Goal: Task Accomplishment & Management: Use online tool/utility

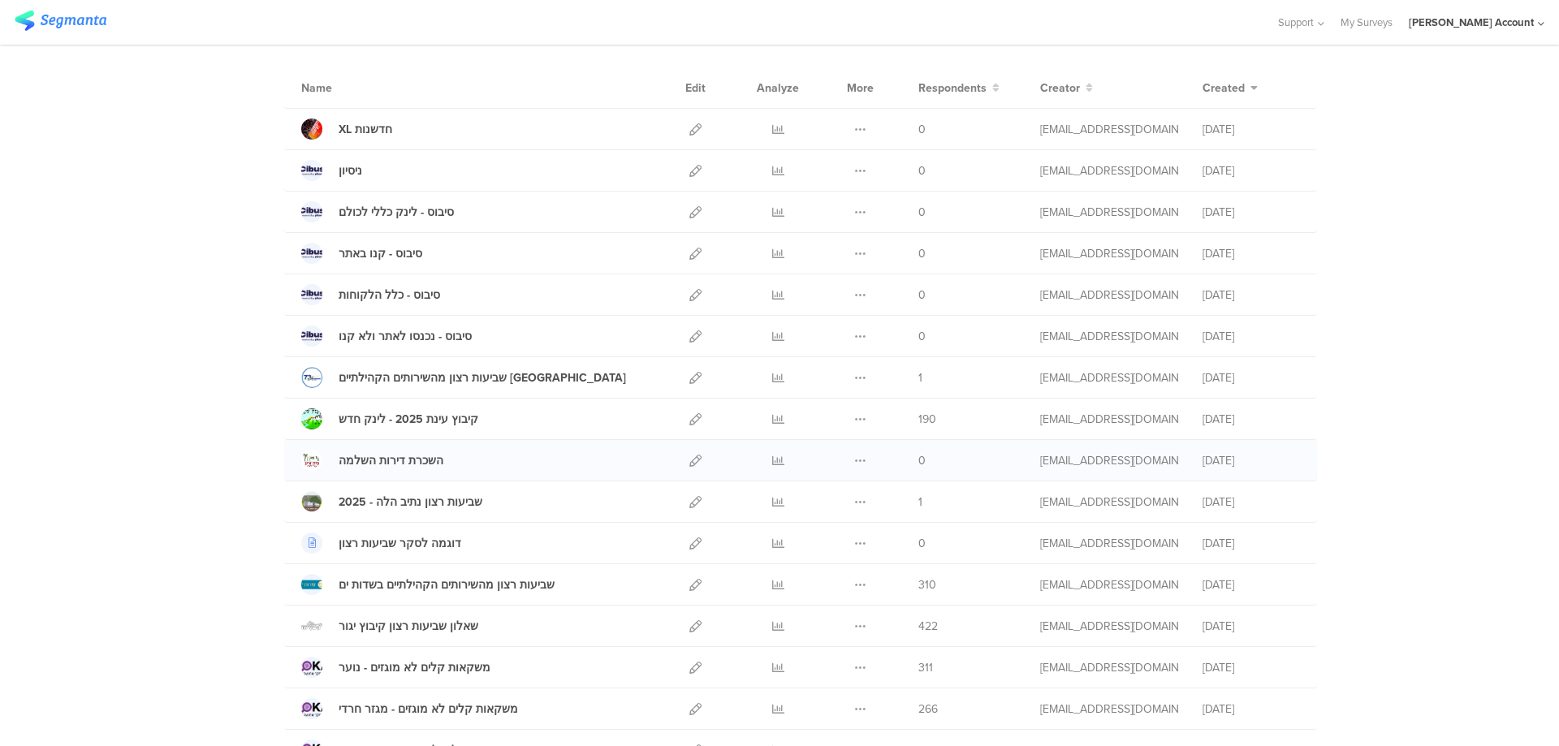
scroll to position [217, 0]
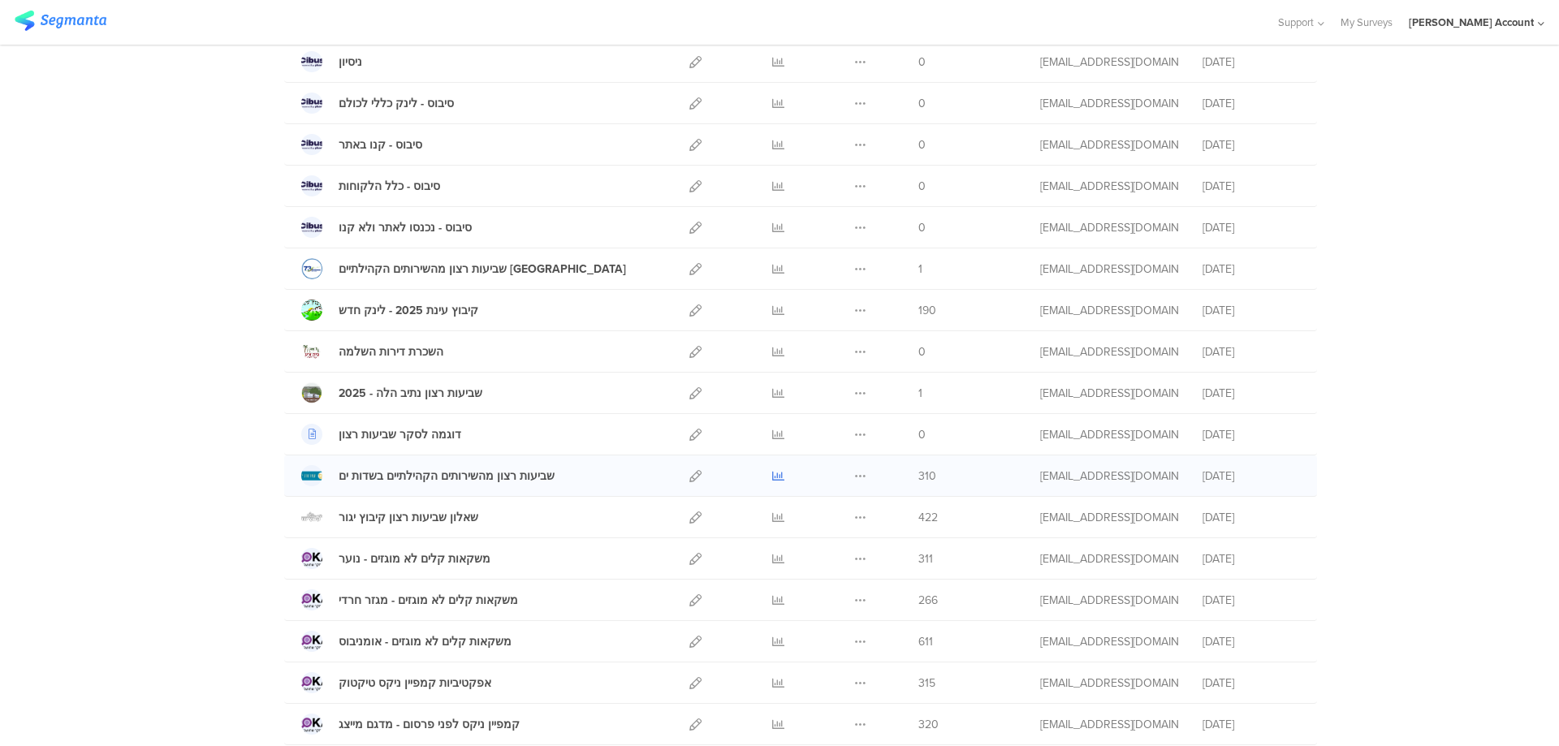
click at [776, 477] on icon at bounding box center [778, 476] width 12 height 12
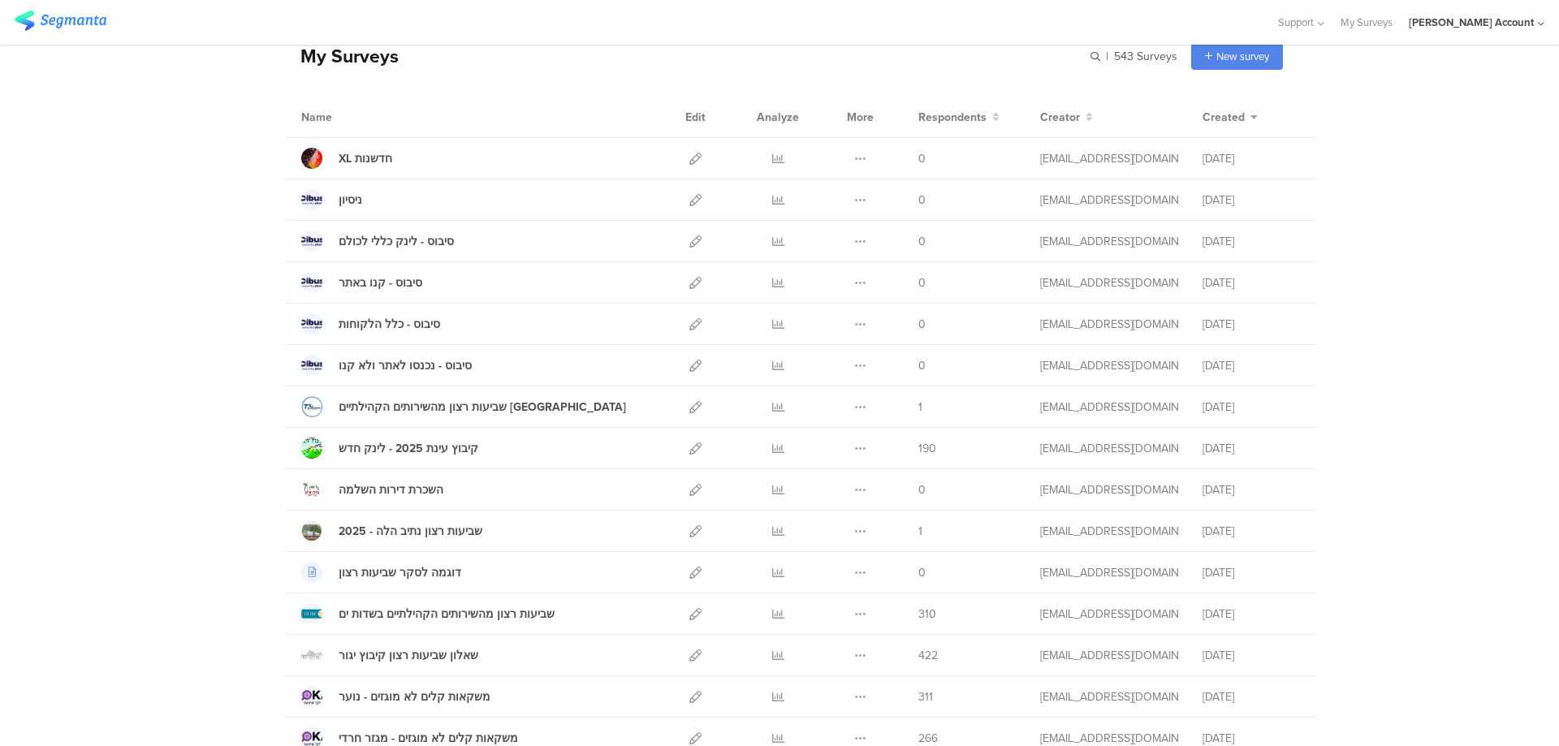
scroll to position [0, 0]
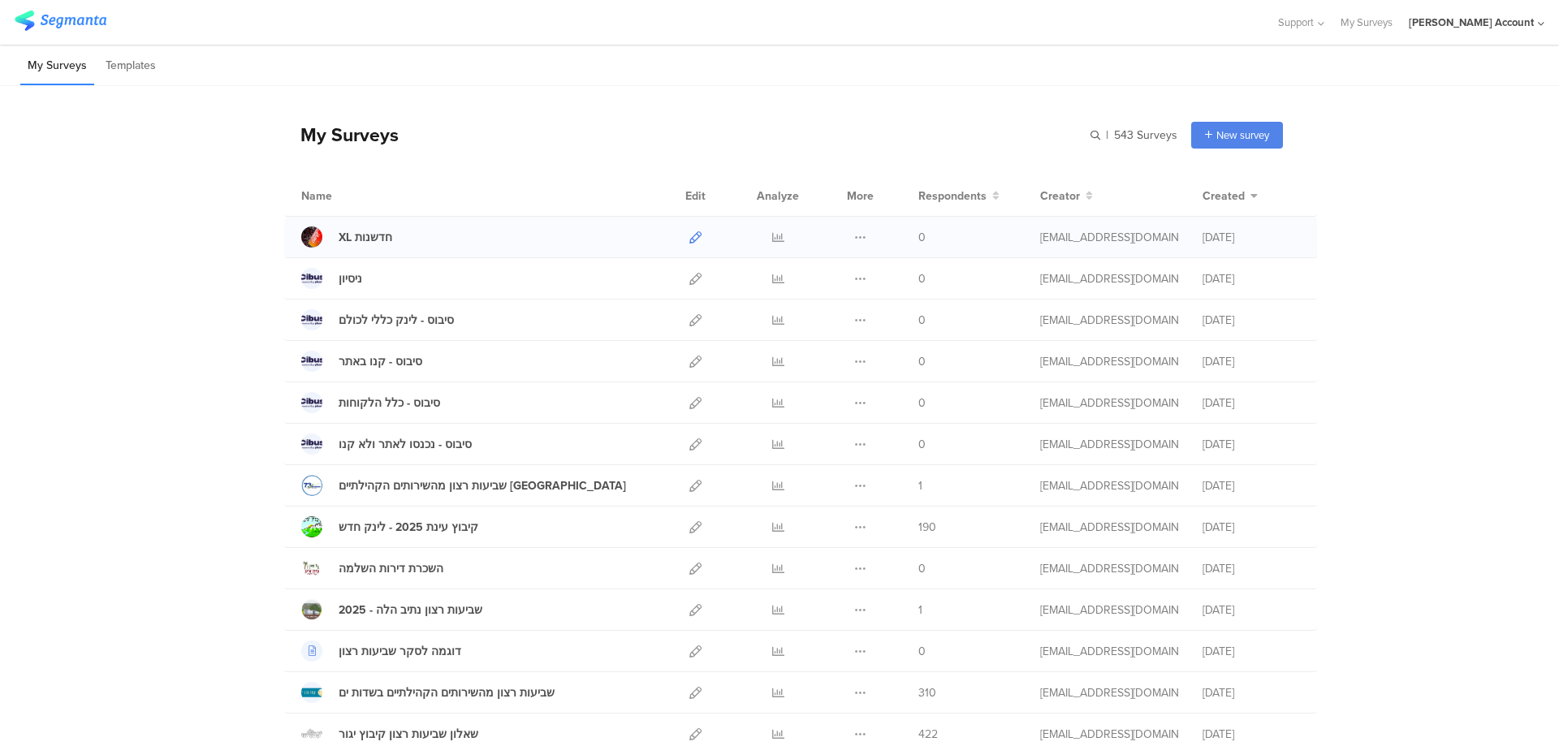
click at [690, 239] on icon at bounding box center [695, 237] width 12 height 12
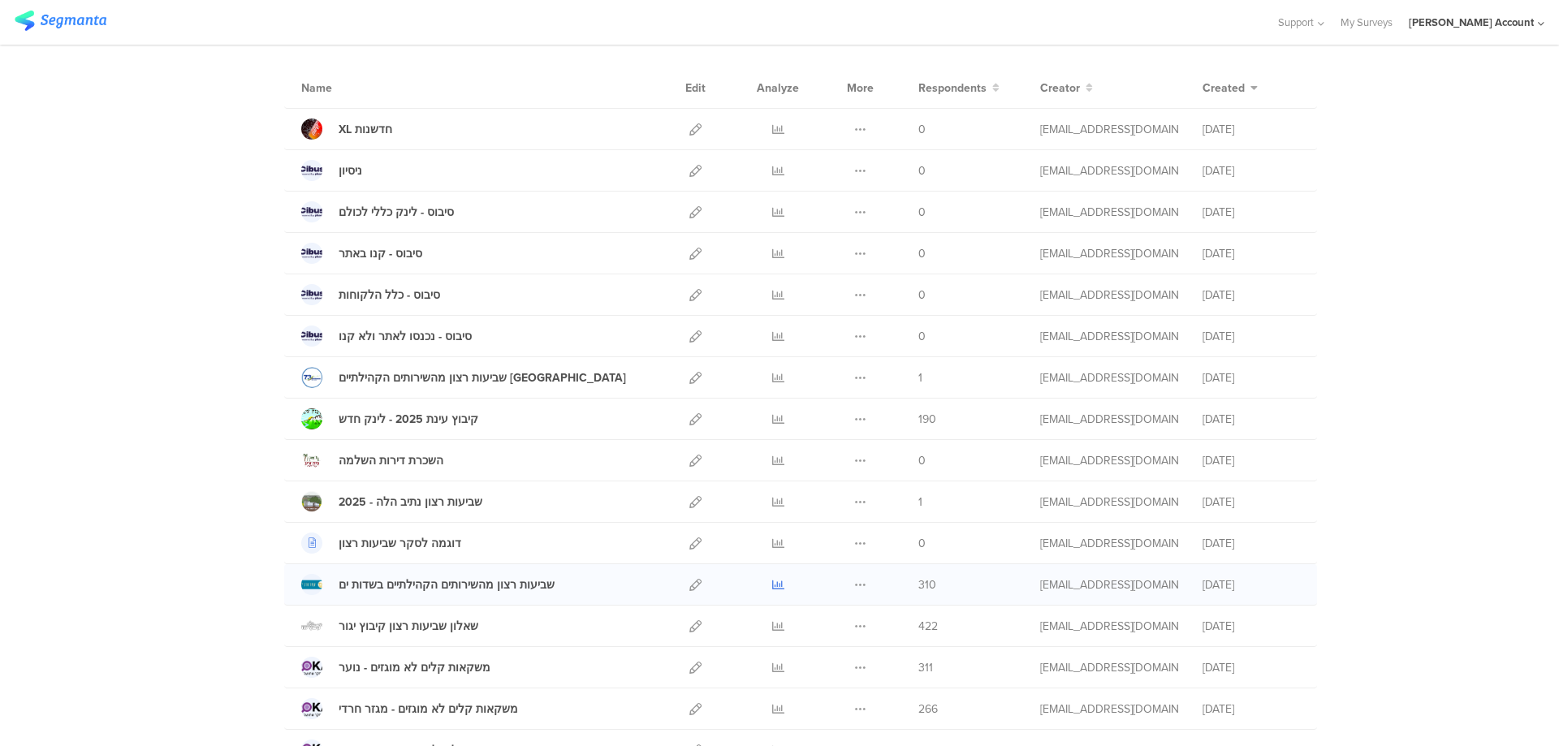
click at [772, 584] on icon at bounding box center [778, 585] width 12 height 12
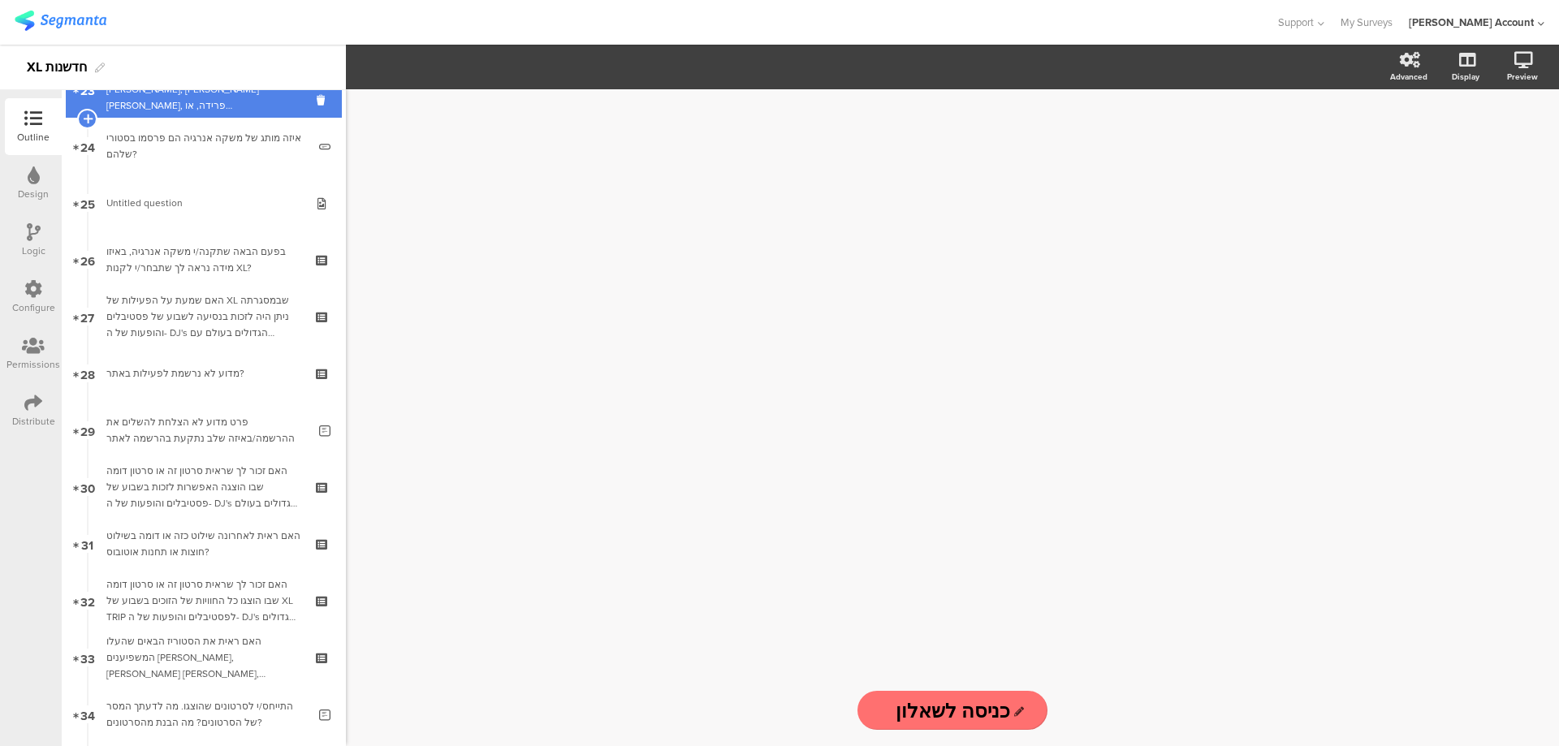
scroll to position [1299, 0]
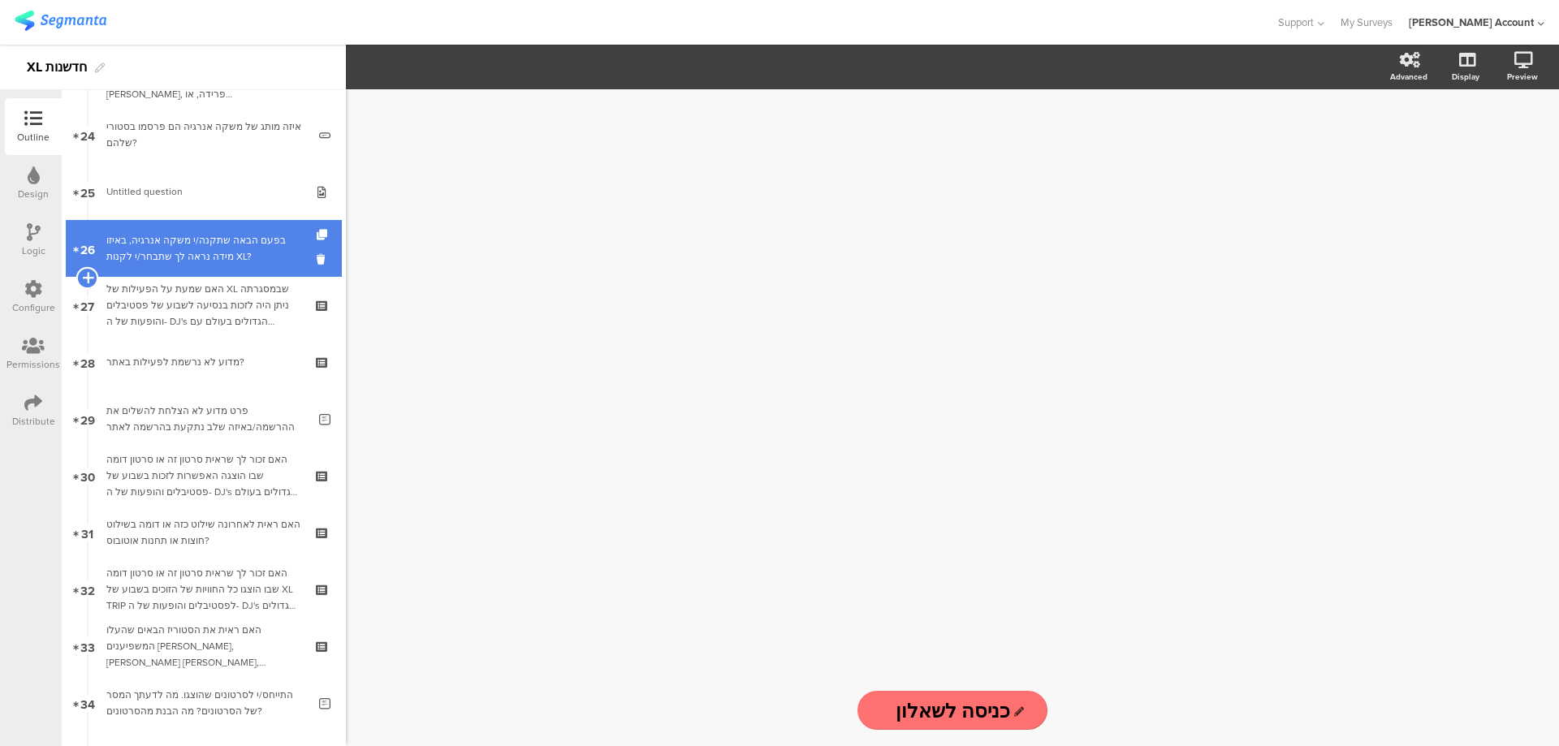
click at [89, 277] on icon at bounding box center [87, 277] width 11 height 15
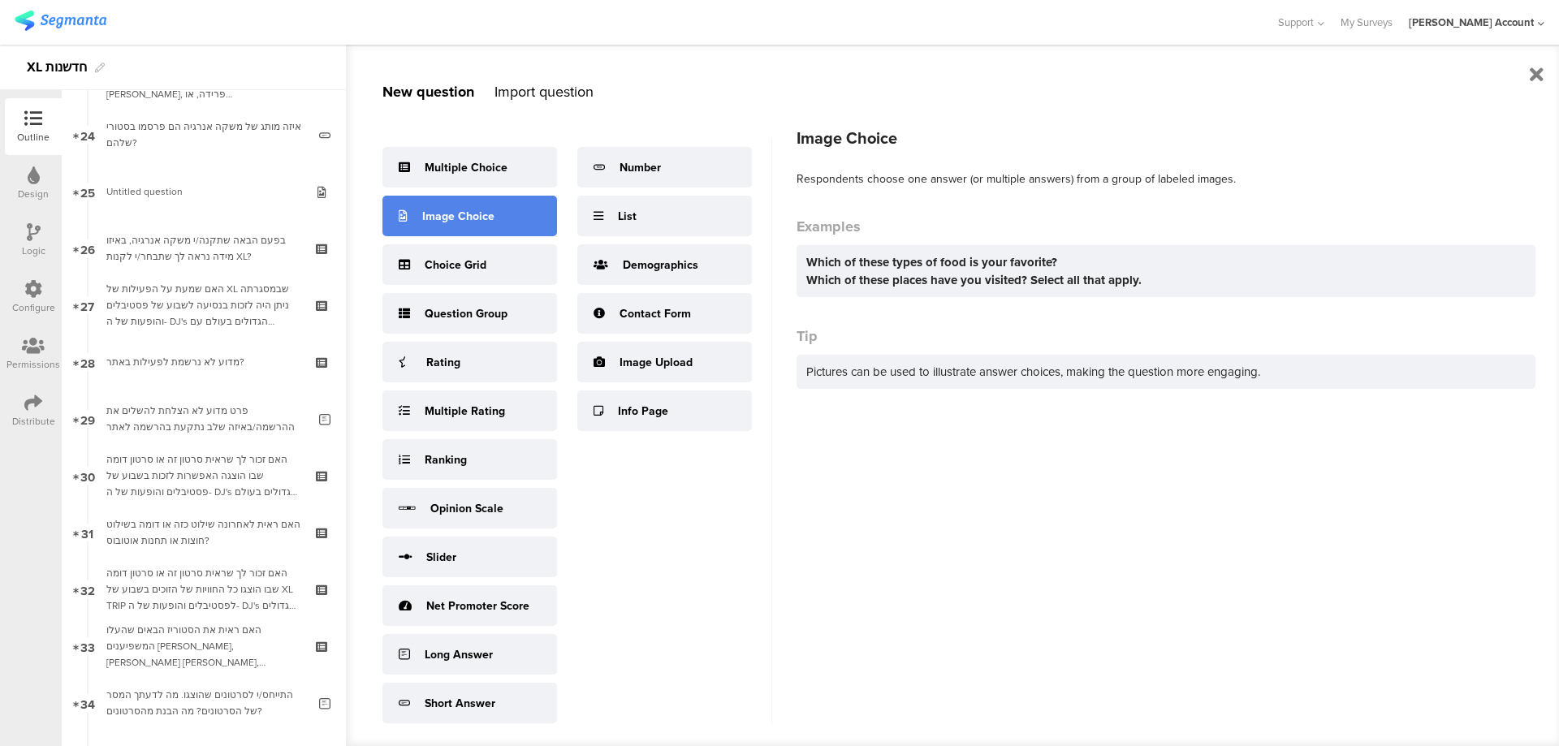
click at [484, 208] on div "Image Choice" at bounding box center [458, 216] width 72 height 17
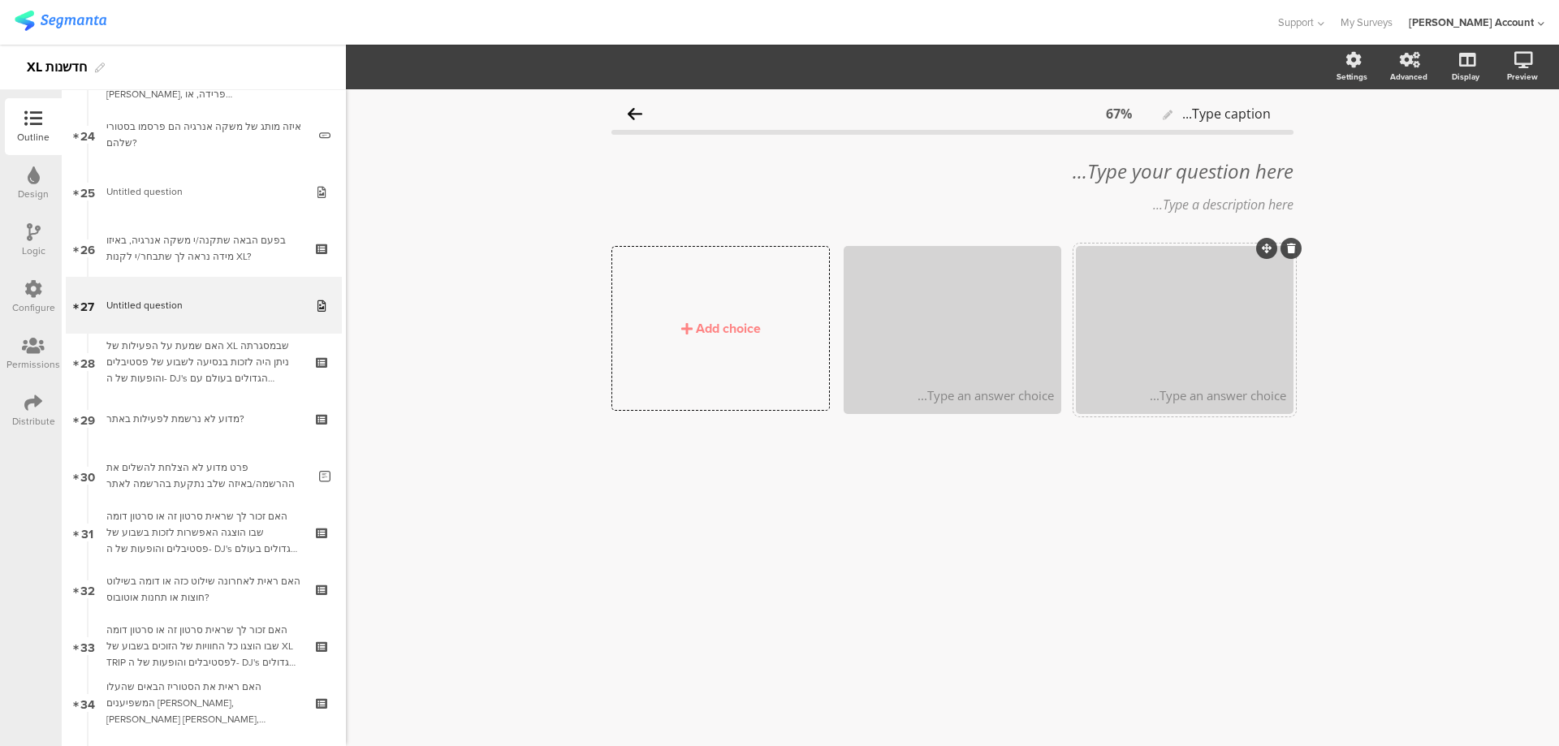
click at [1206, 342] on div at bounding box center [1184, 313] width 213 height 131
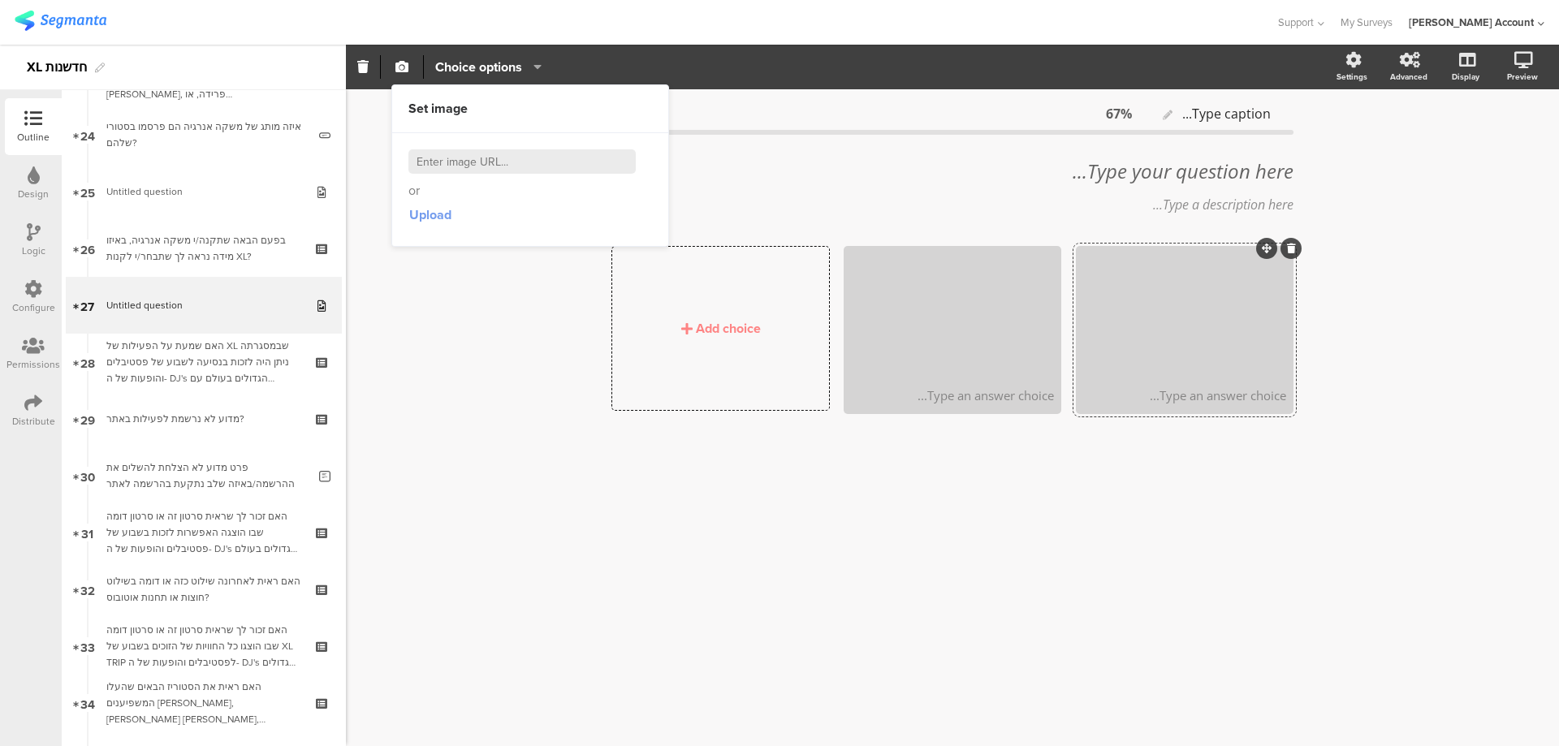
click at [434, 210] on span "Upload" at bounding box center [430, 214] width 42 height 19
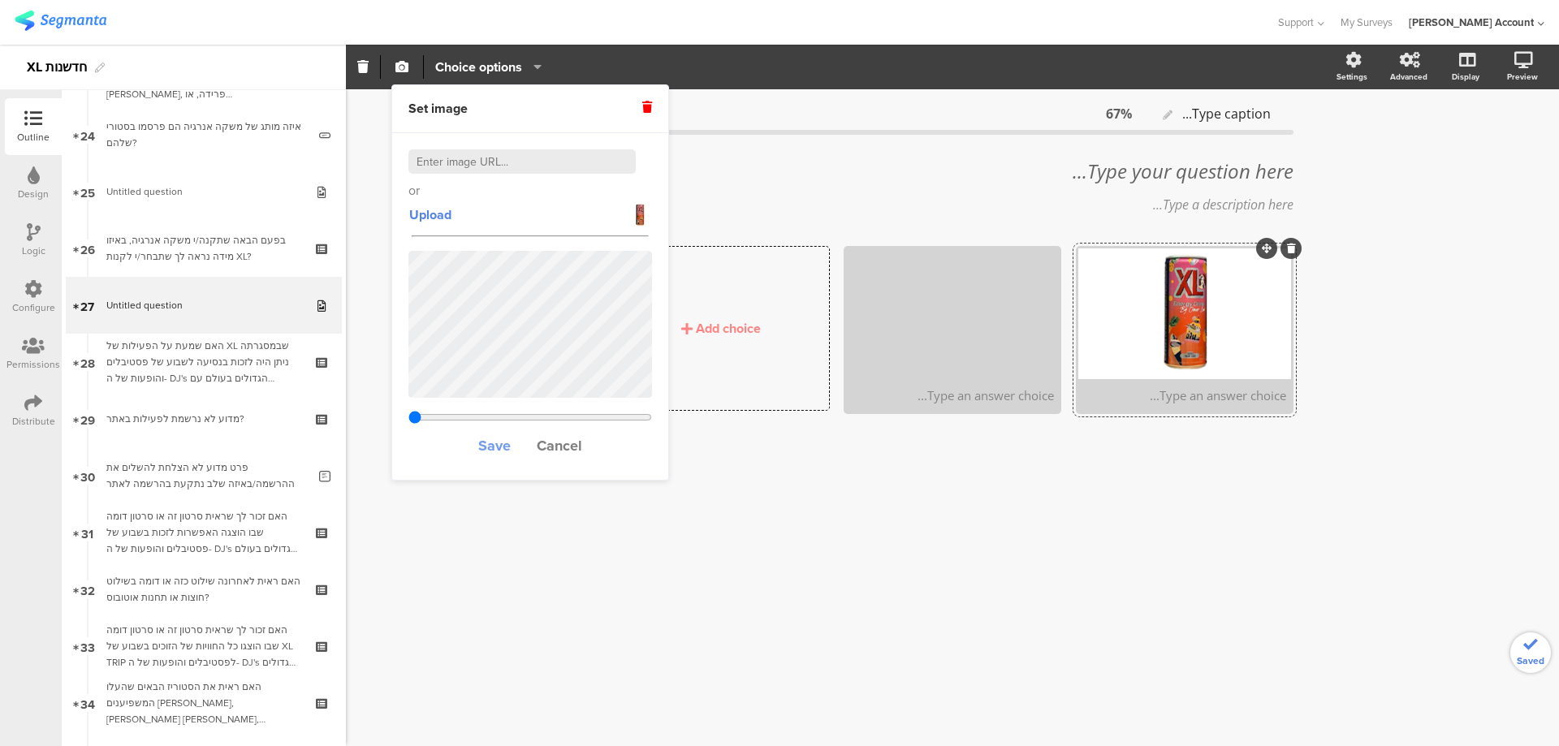
type input "0.33603840877915"
click at [499, 441] on span "Save" at bounding box center [494, 445] width 32 height 21
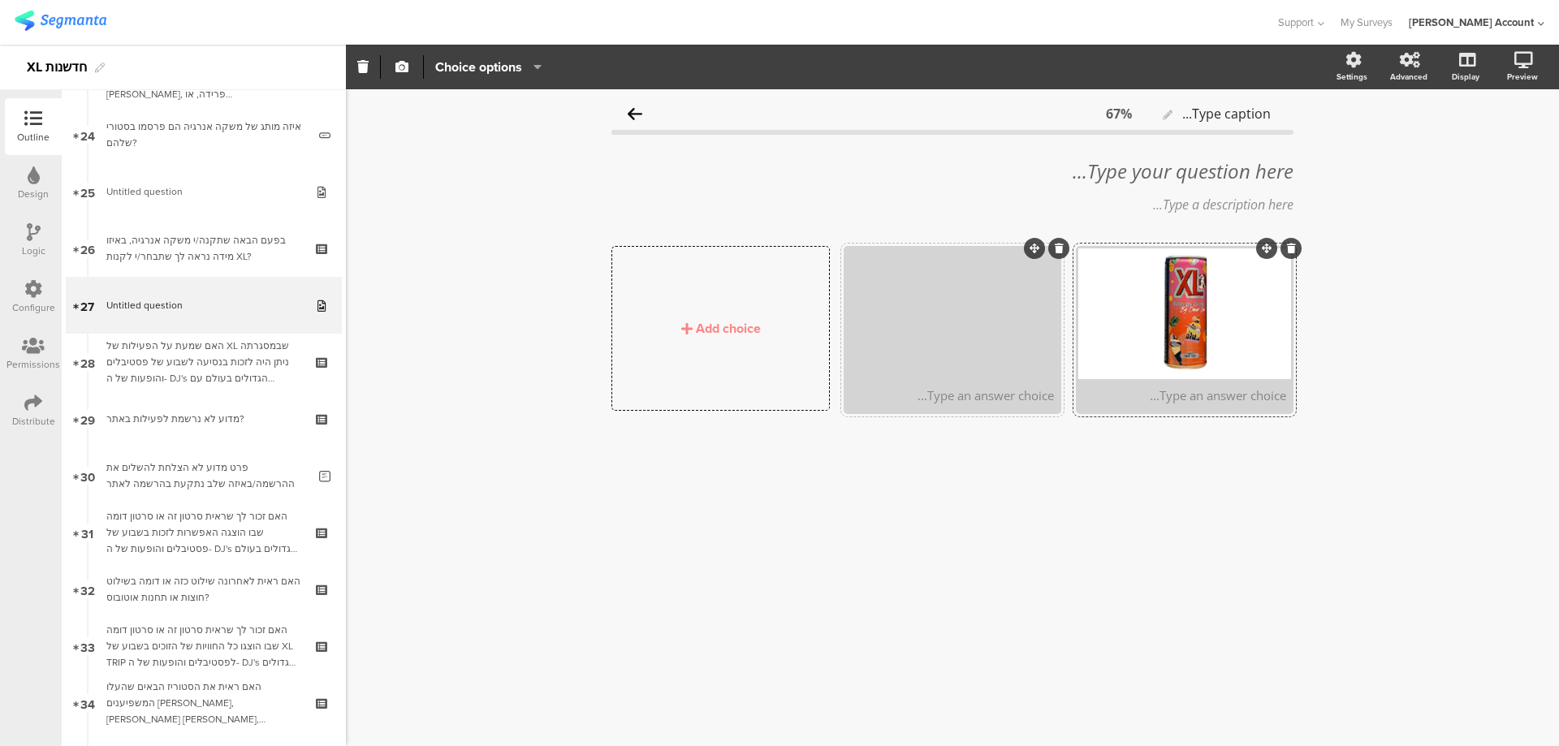
click at [392, 73] on span "button" at bounding box center [401, 67] width 19 height 14
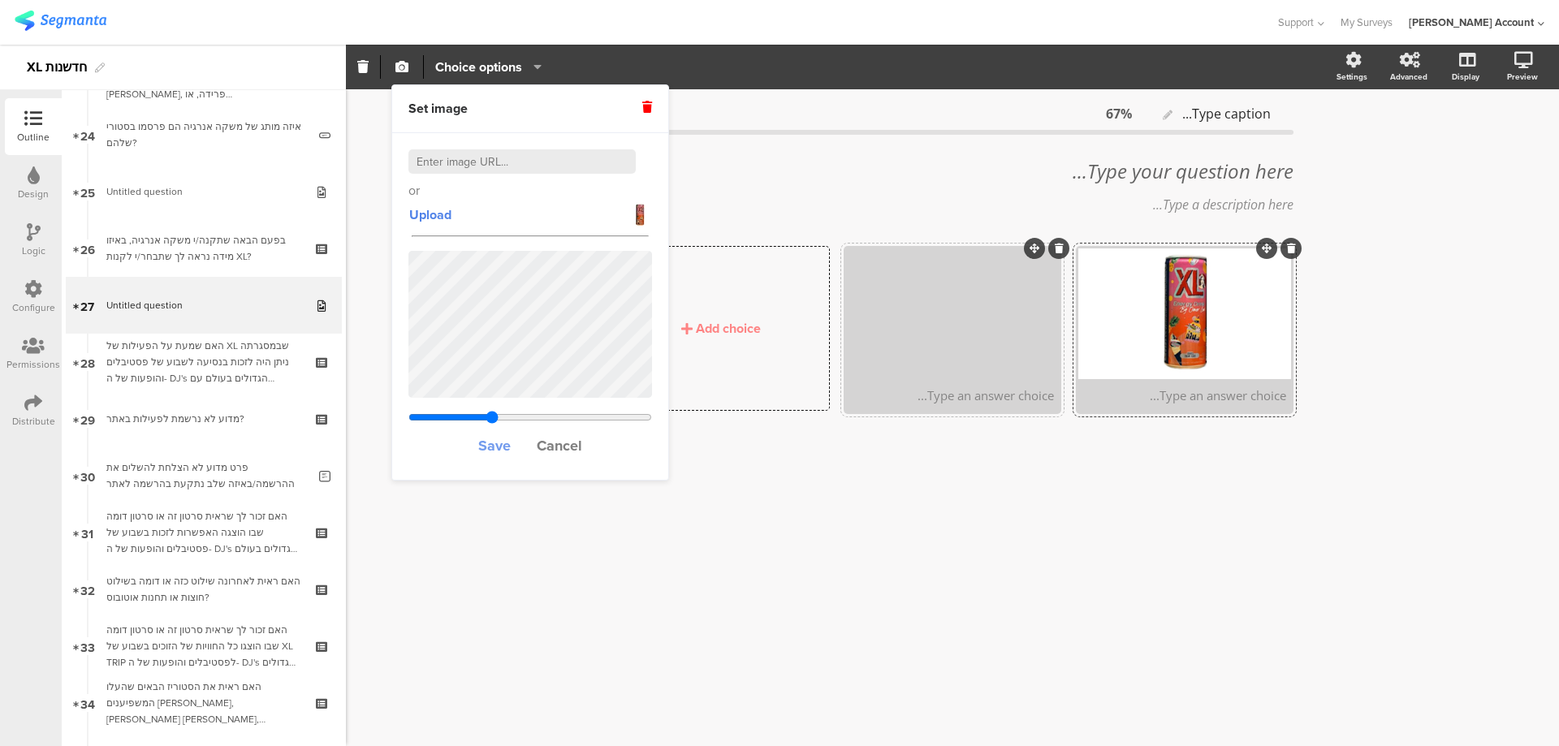
click at [494, 443] on span "Save" at bounding box center [494, 445] width 32 height 21
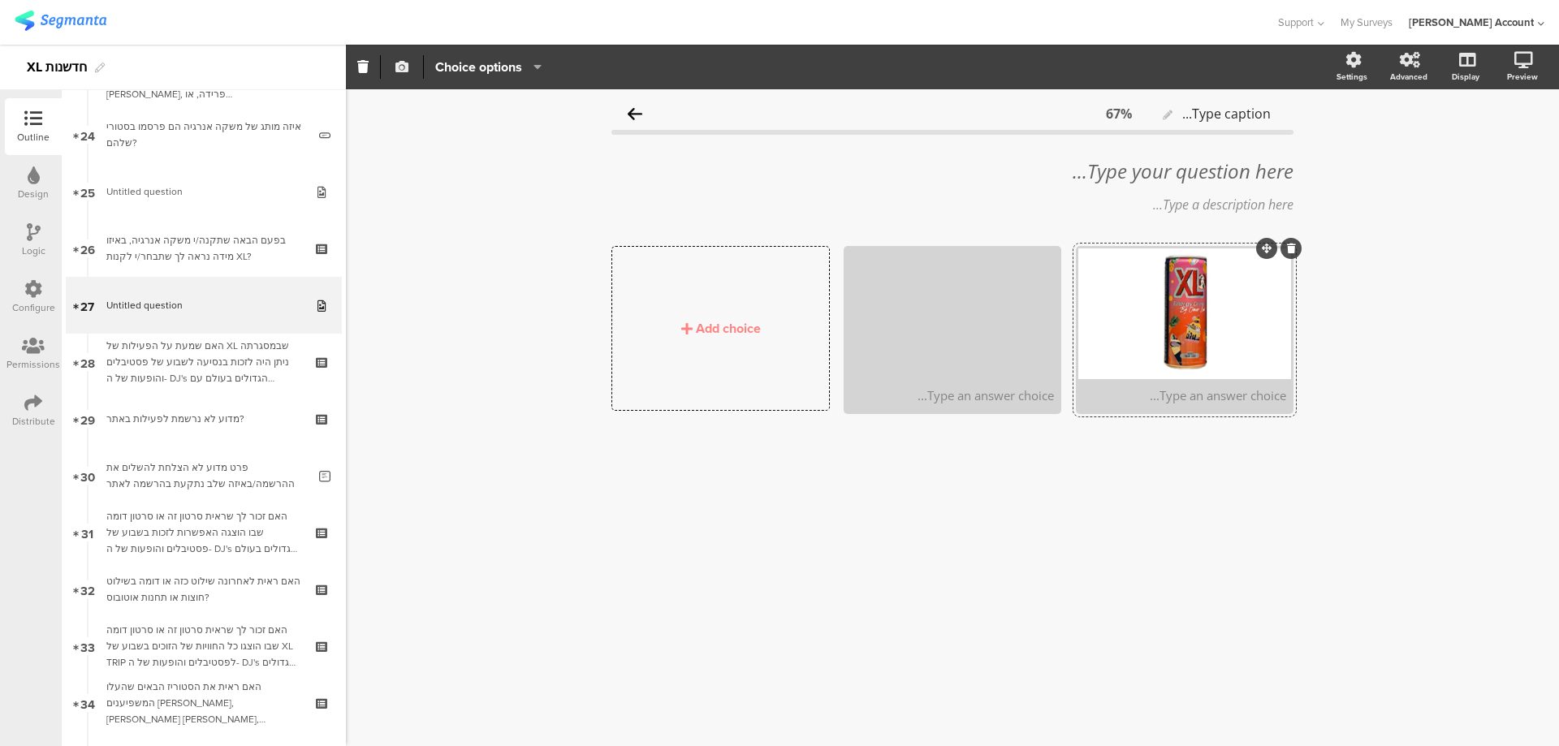
click at [405, 66] on icon "button" at bounding box center [401, 66] width 13 height 13
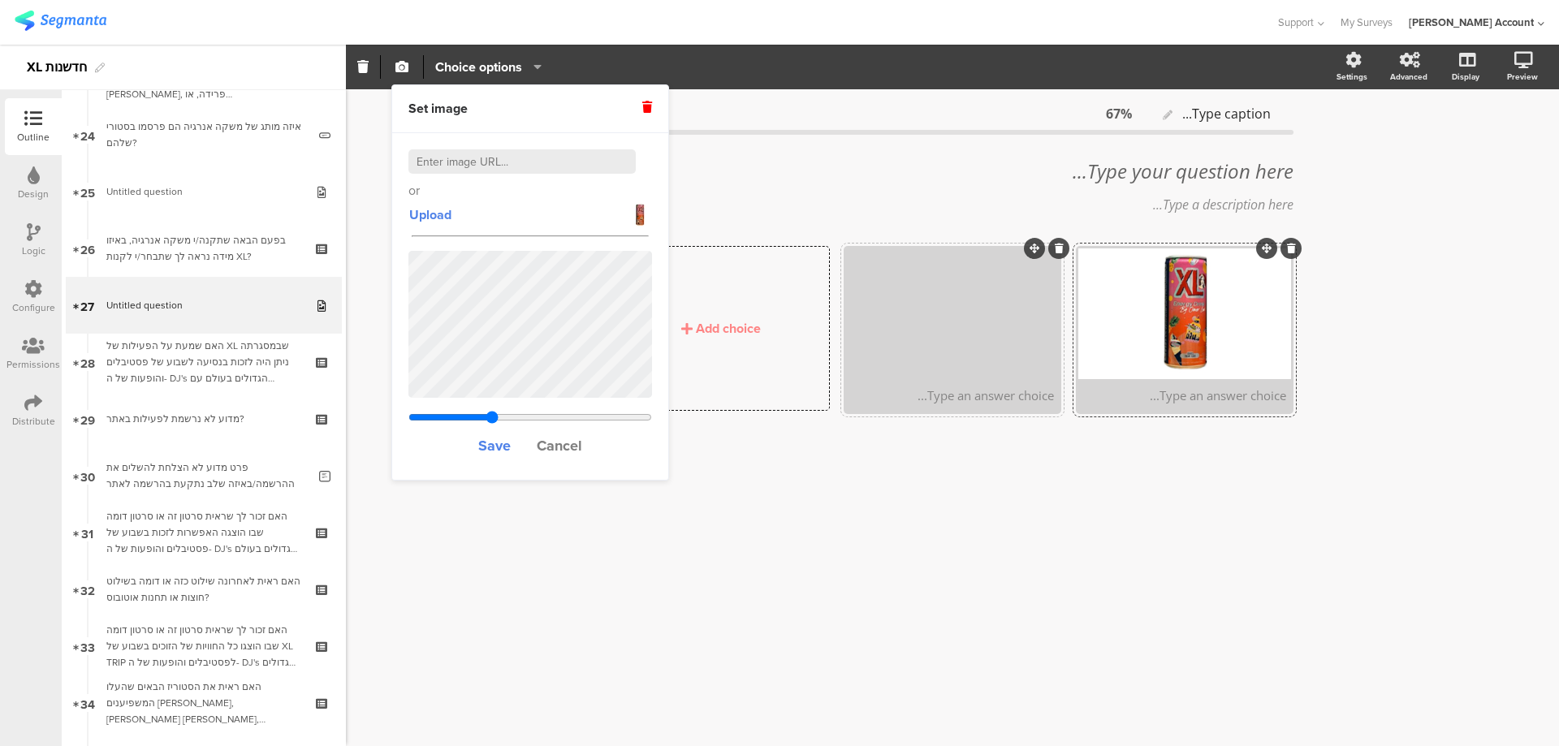
click at [992, 316] on div at bounding box center [952, 313] width 213 height 131
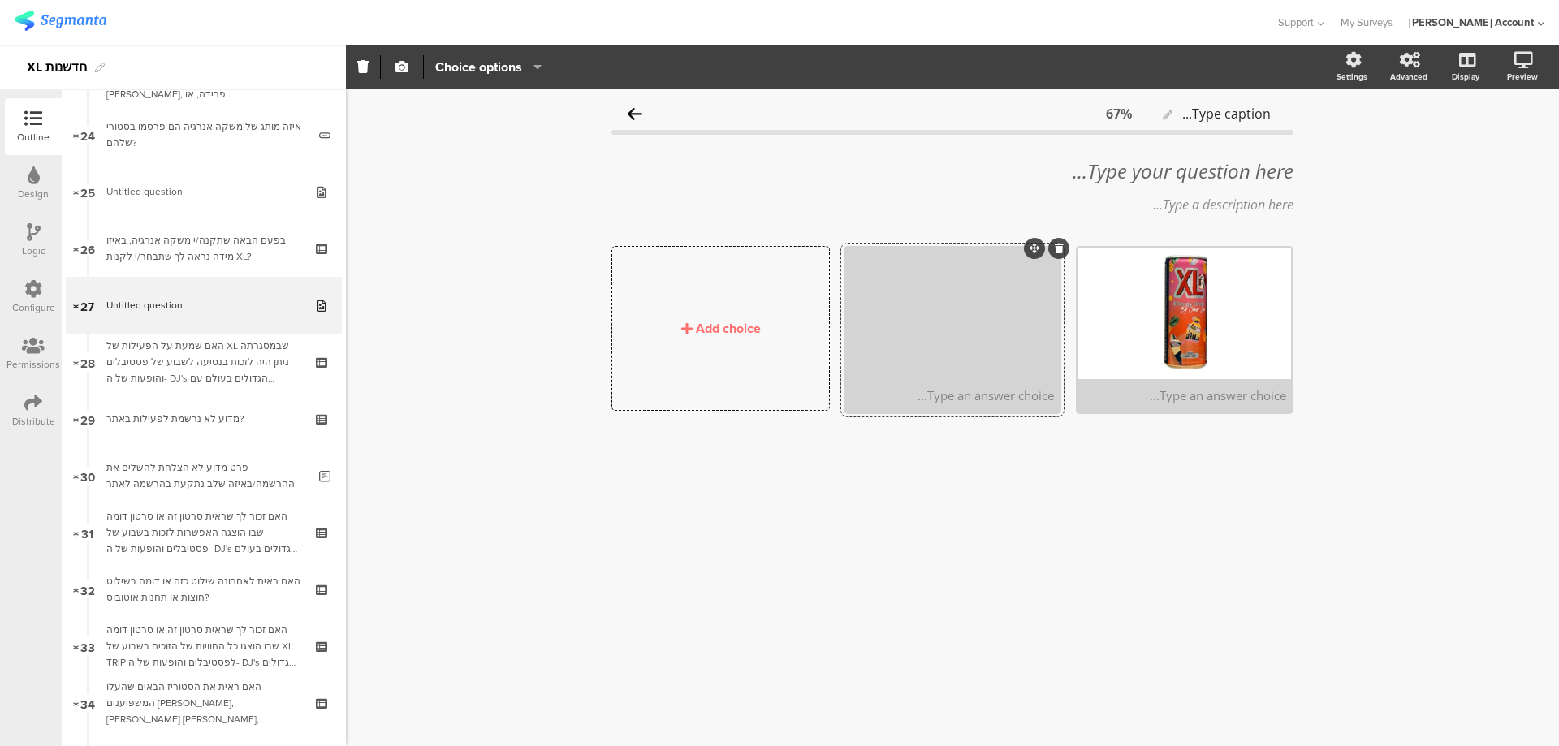
click at [758, 327] on div "Add choice" at bounding box center [728, 328] width 65 height 19
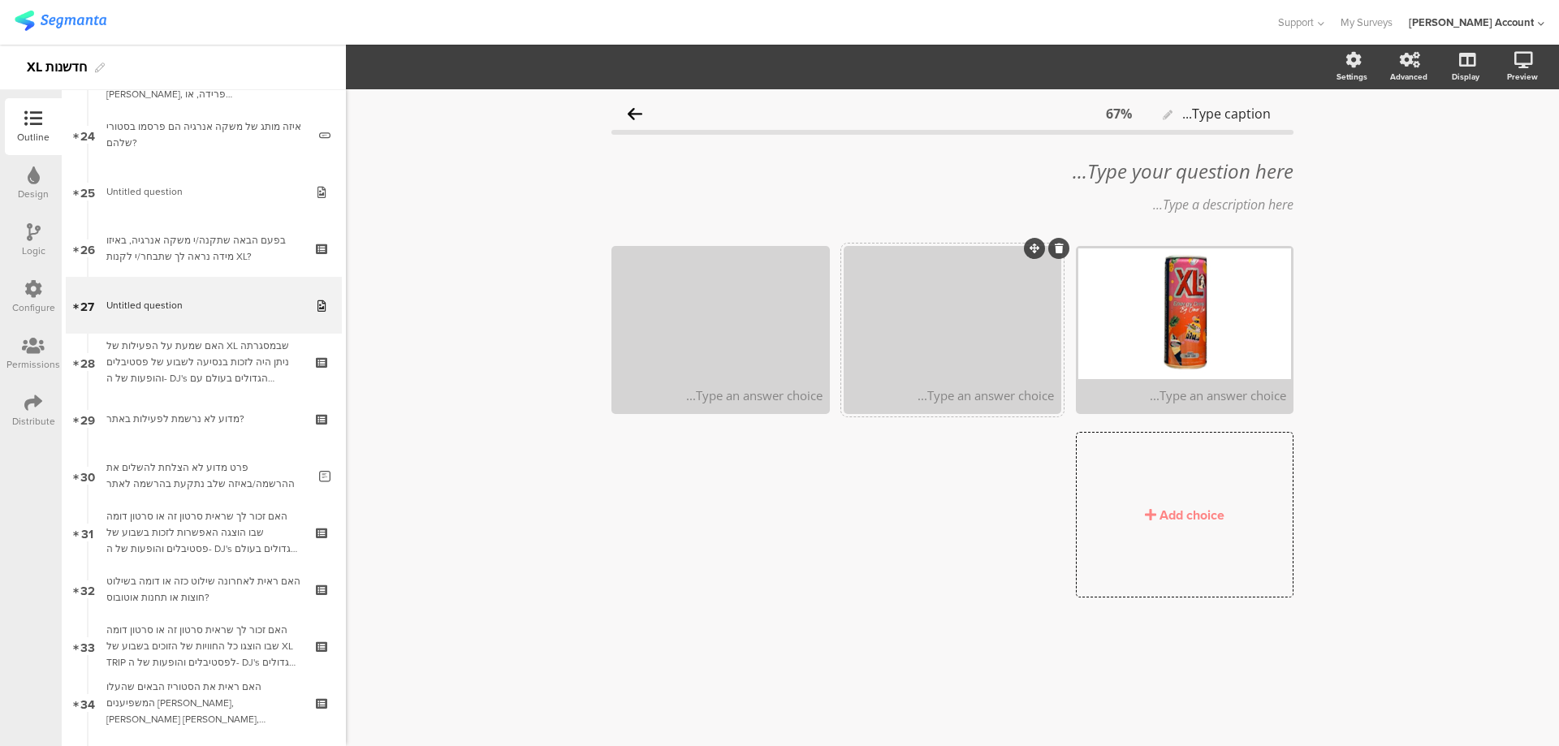
click at [944, 325] on div at bounding box center [952, 313] width 213 height 131
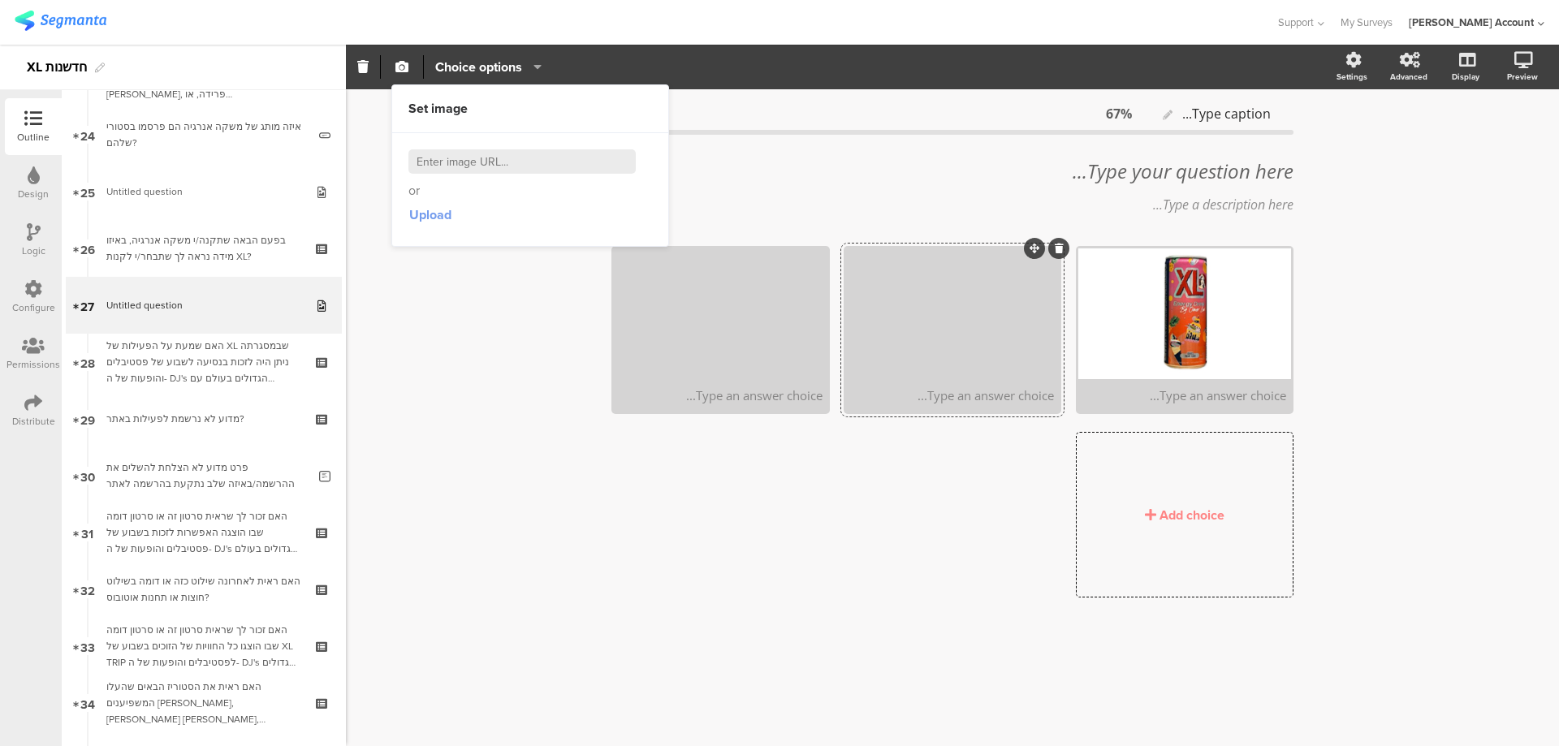
click at [434, 215] on span "Upload" at bounding box center [430, 214] width 42 height 19
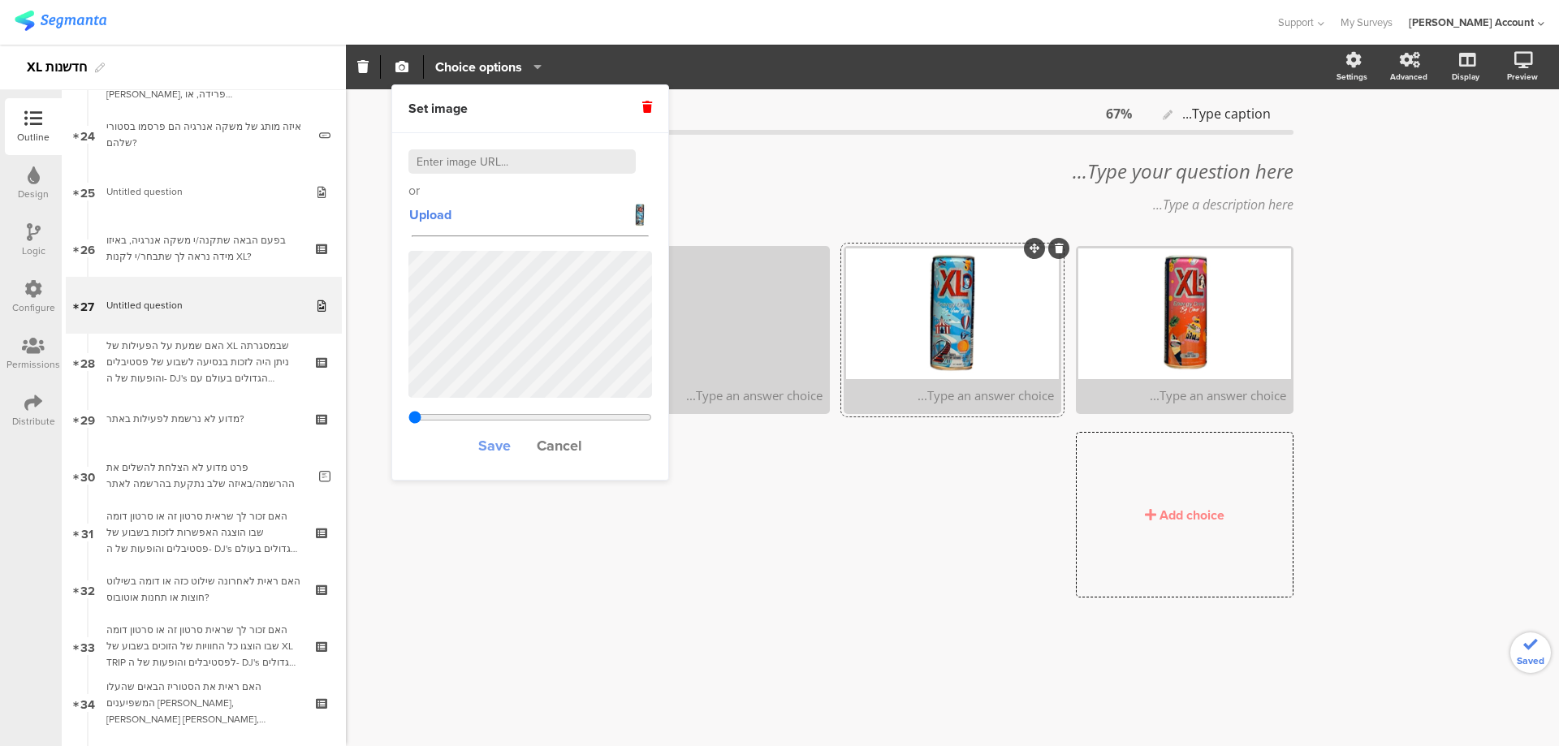
type input "0.33603840877915"
click at [487, 447] on span "Save" at bounding box center [494, 445] width 32 height 21
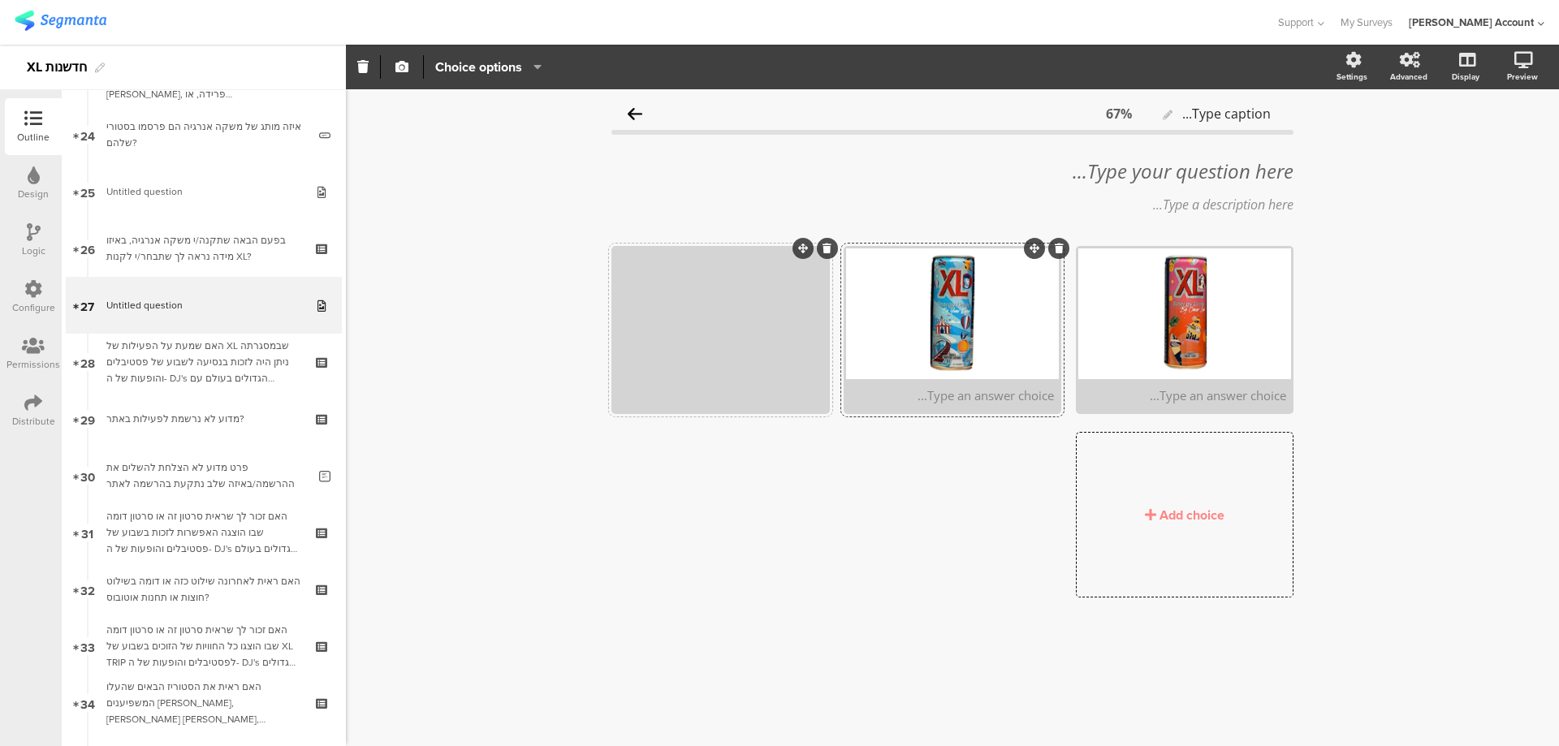
click at [689, 295] on div at bounding box center [720, 313] width 213 height 131
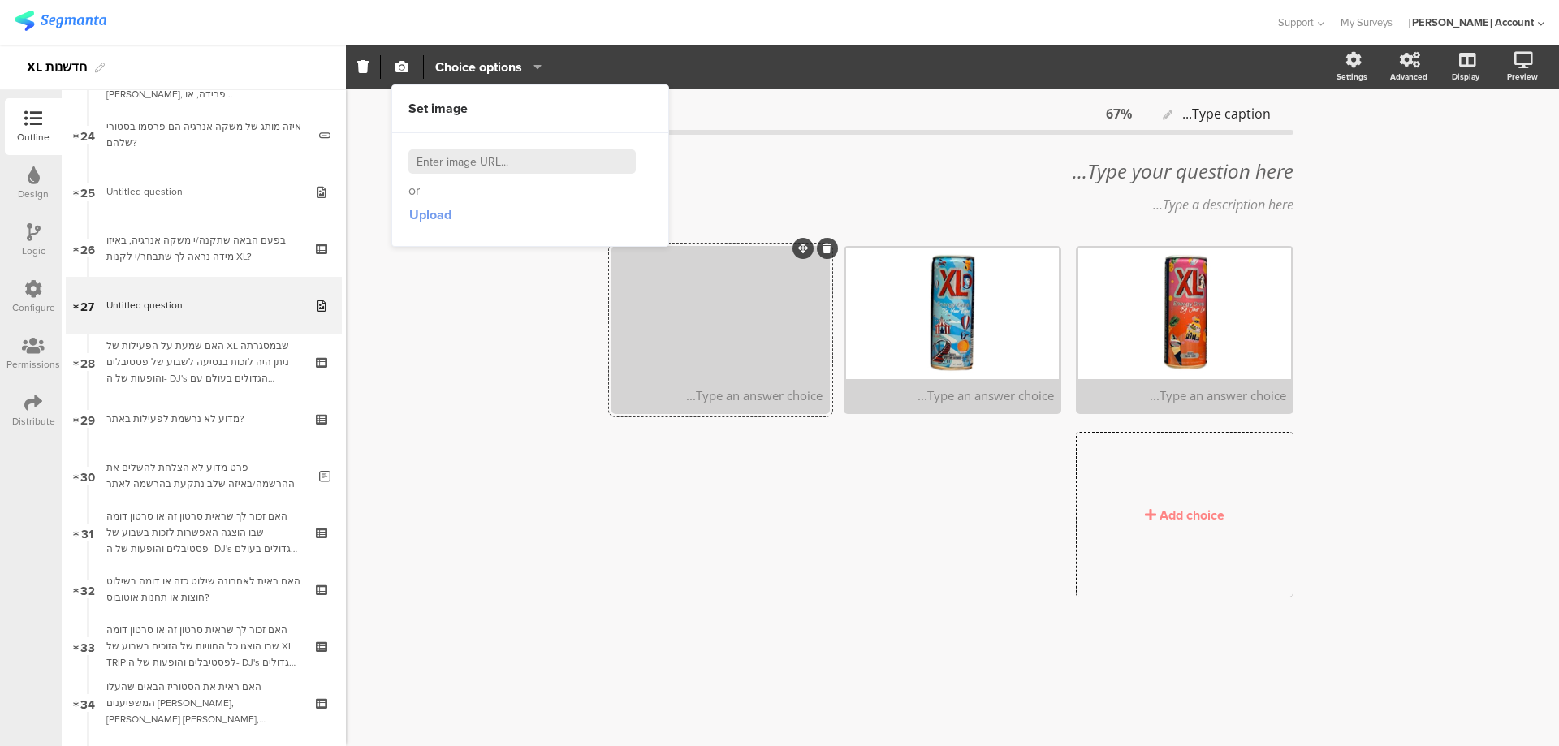
click at [420, 219] on span "Upload" at bounding box center [430, 214] width 42 height 19
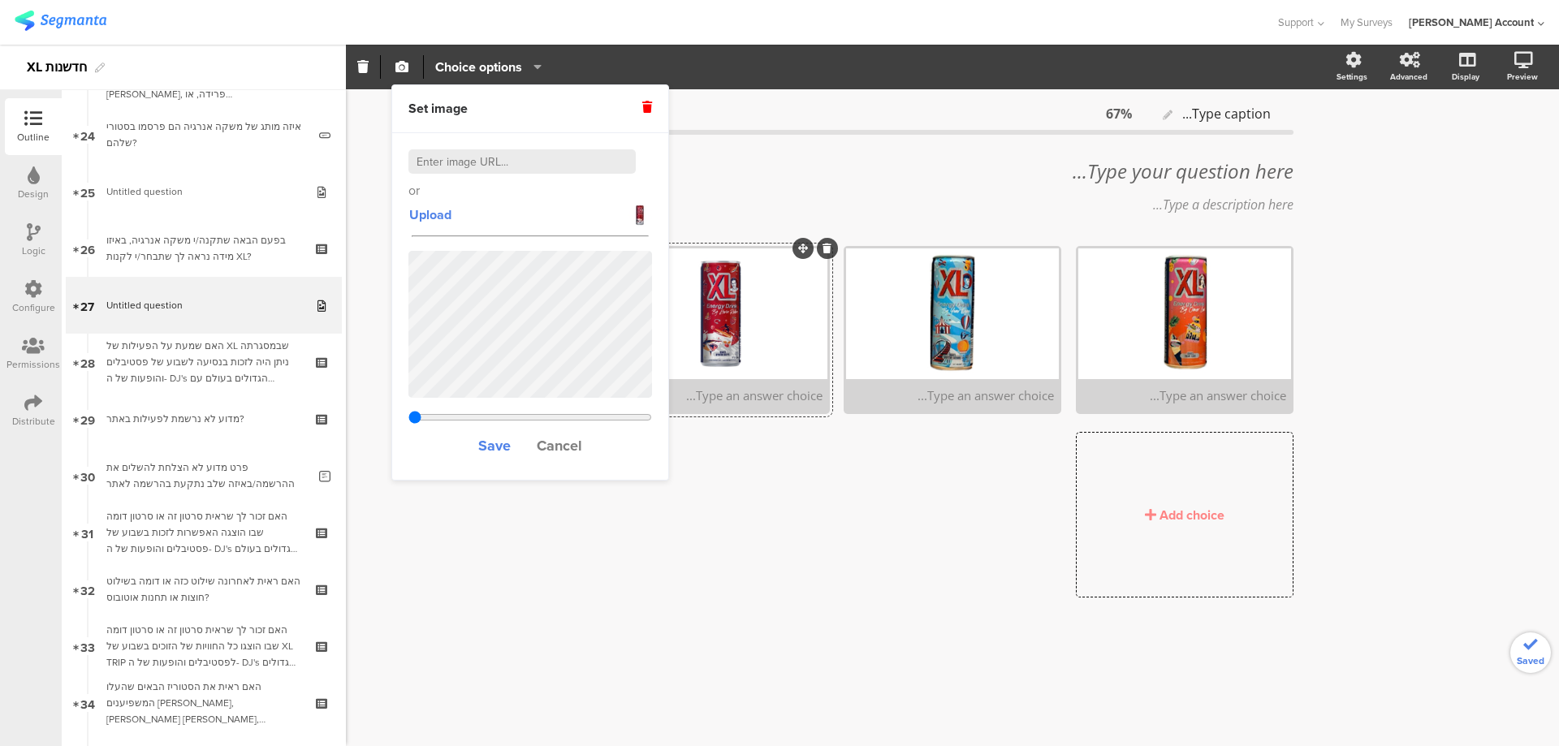
type input "0.33603840877915"
click at [499, 443] on span "Save" at bounding box center [494, 445] width 32 height 21
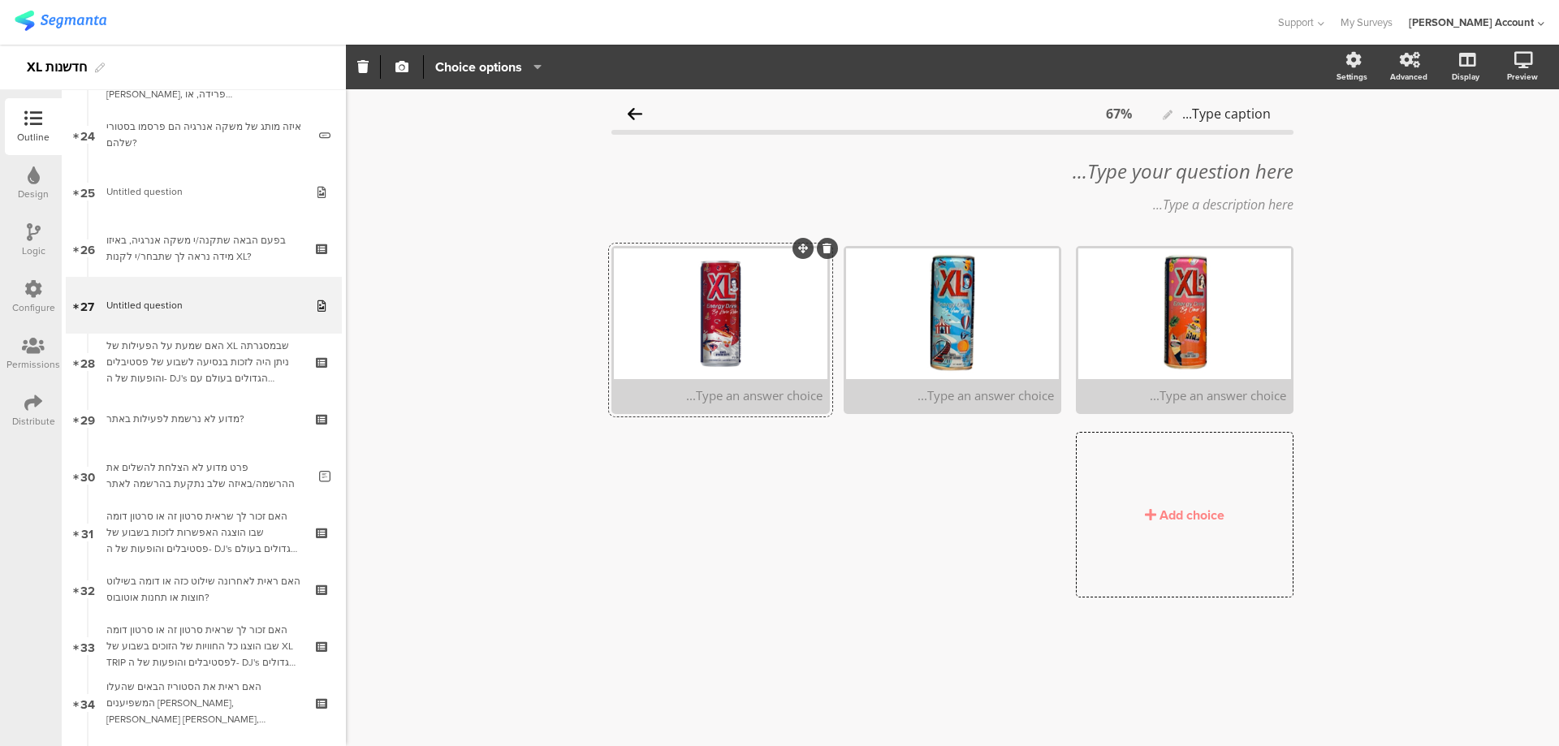
click at [788, 349] on div at bounding box center [720, 313] width 213 height 131
click at [1196, 510] on div "Add choice" at bounding box center [1192, 515] width 65 height 19
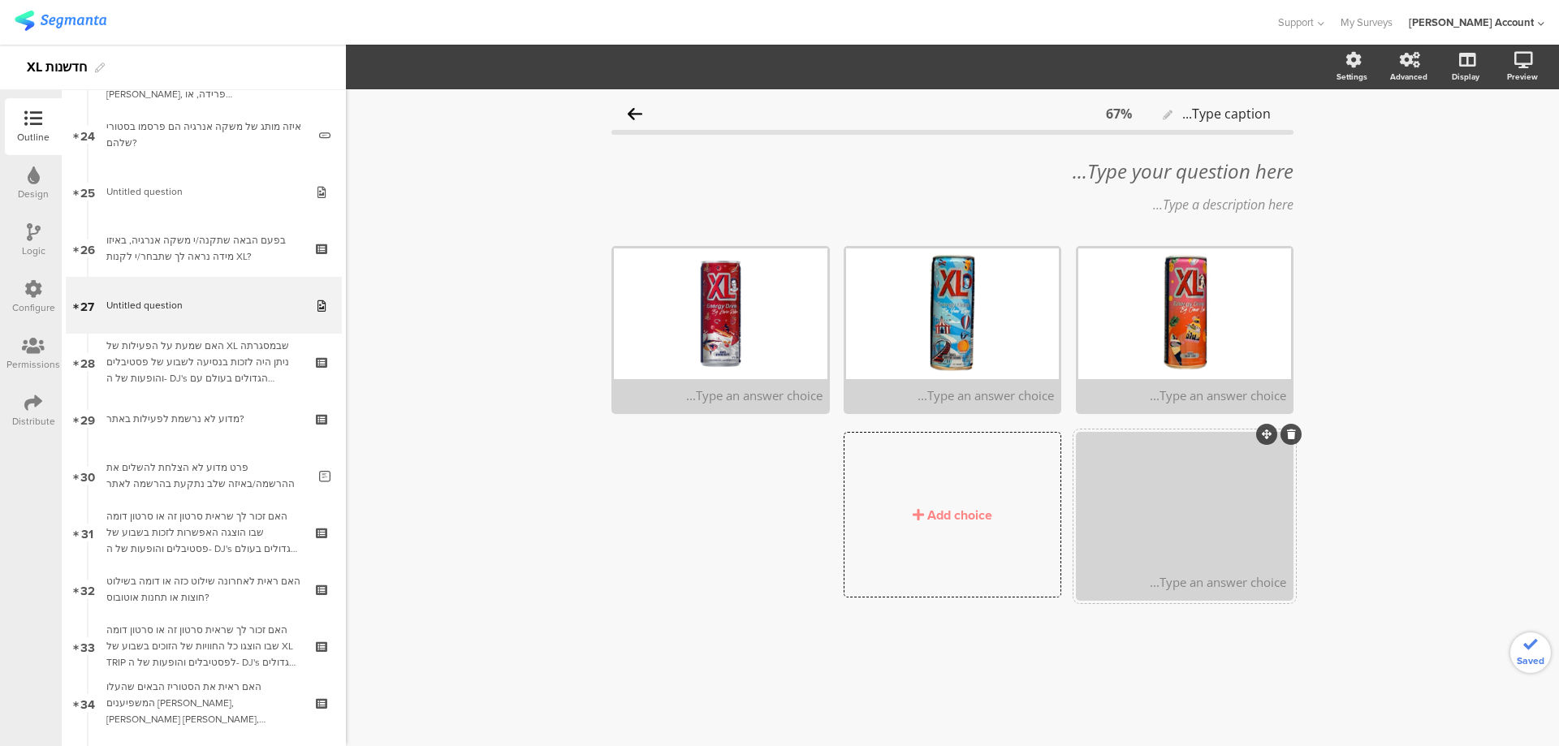
click at [1169, 568] on div "Type an answer choice..." at bounding box center [1184, 582] width 213 height 32
click at [403, 67] on icon "button" at bounding box center [401, 66] width 13 height 13
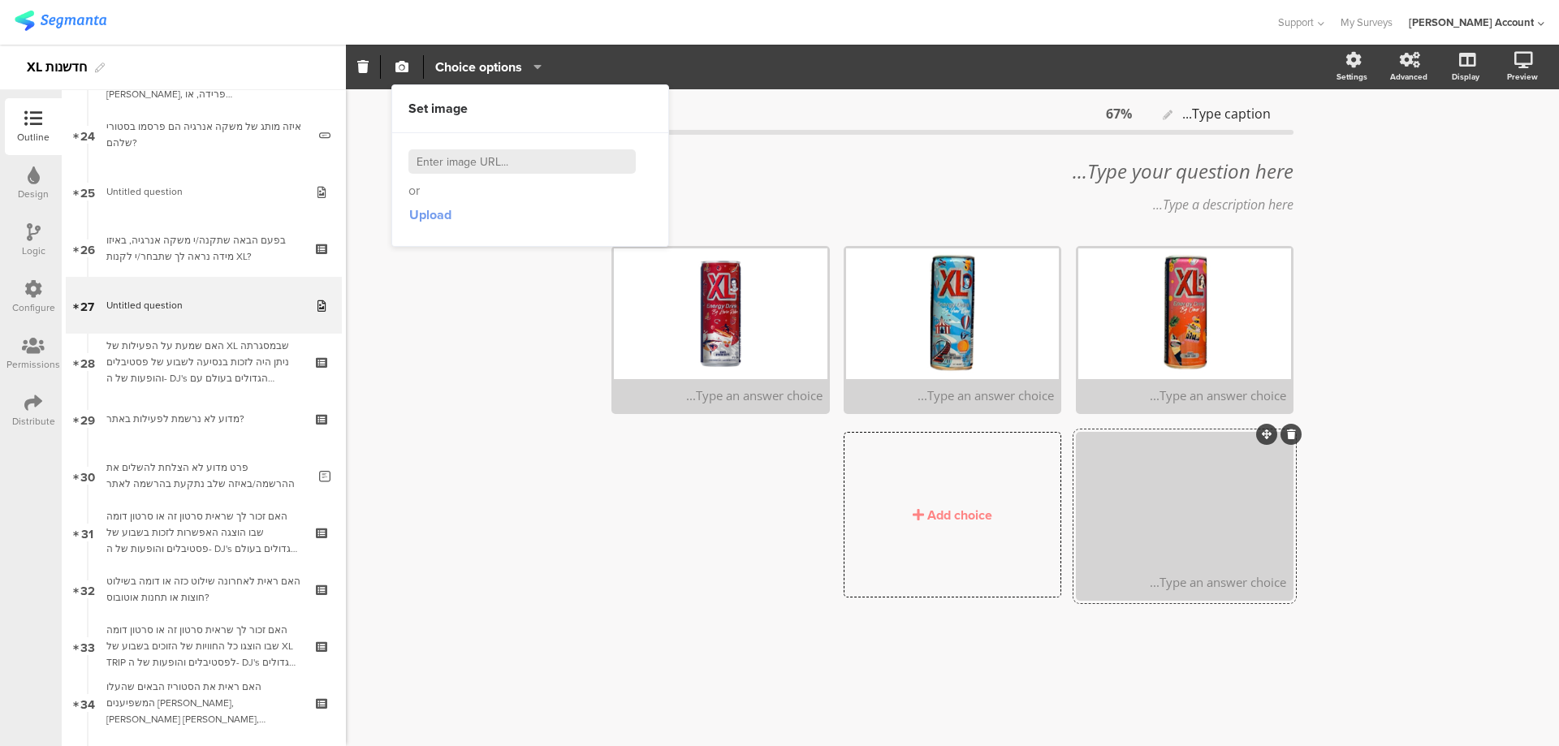
click at [439, 216] on span "Upload" at bounding box center [430, 214] width 42 height 19
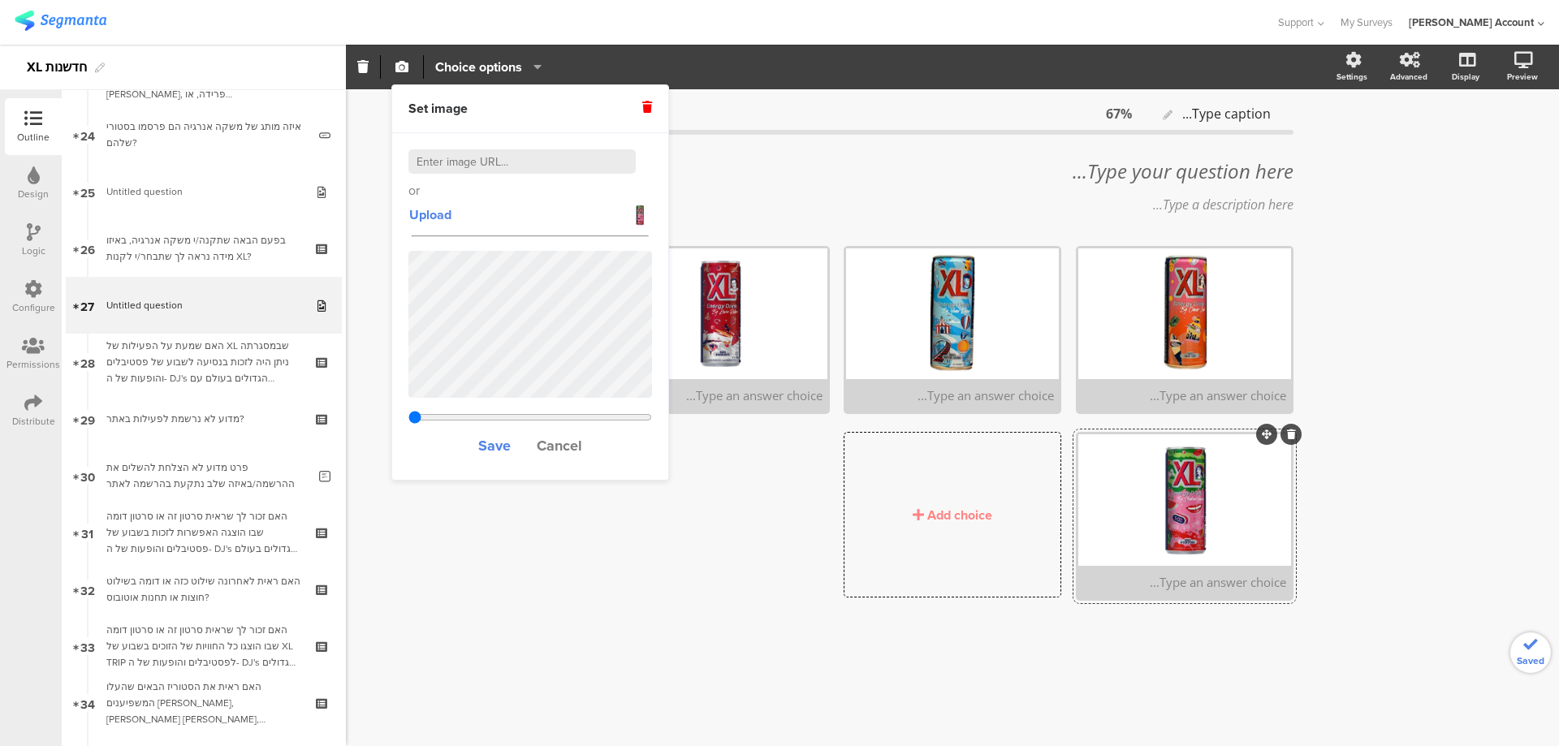
type input "0.33603840877915"
click at [495, 447] on span "Save" at bounding box center [494, 445] width 32 height 21
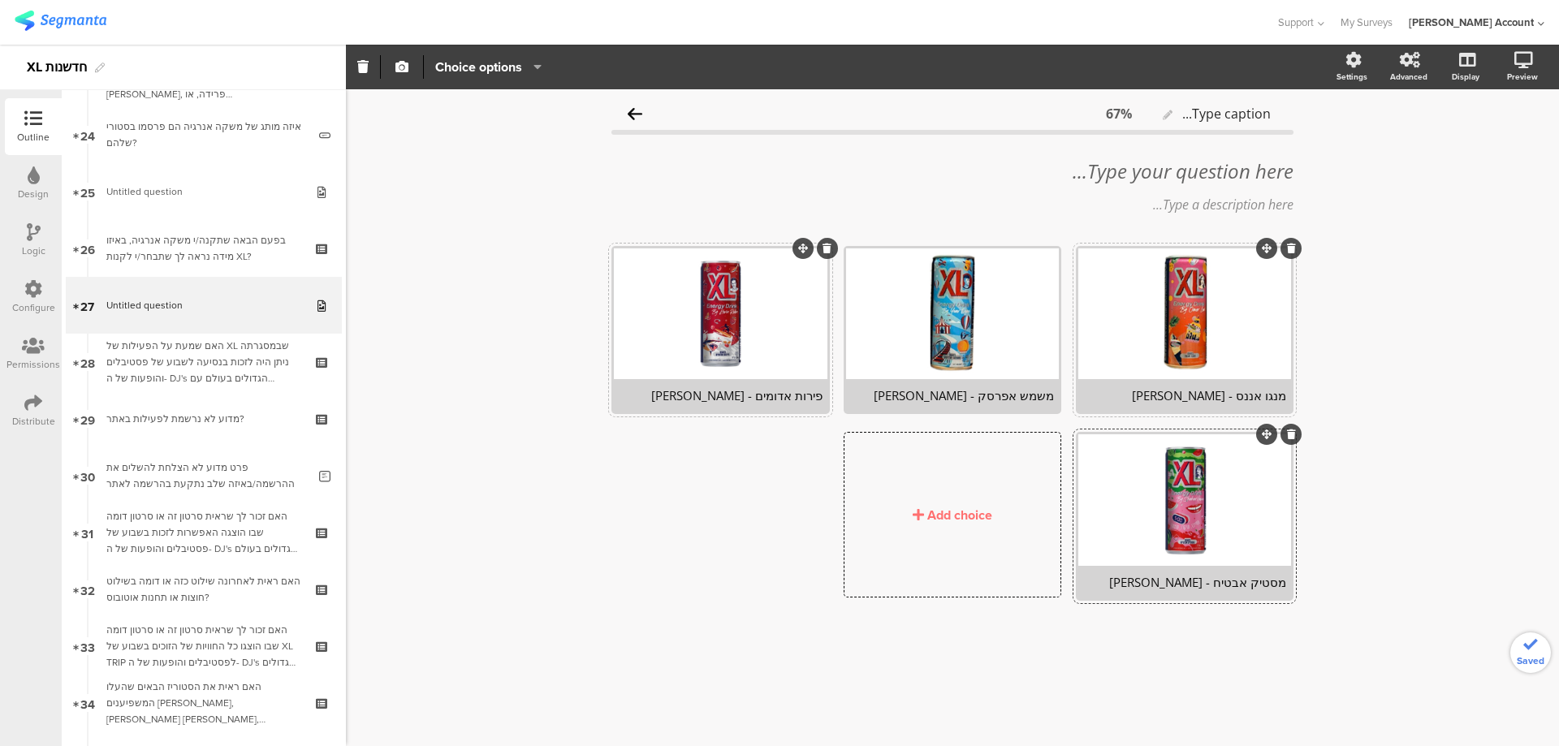
click at [953, 499] on div "Add choice" at bounding box center [953, 514] width 216 height 163
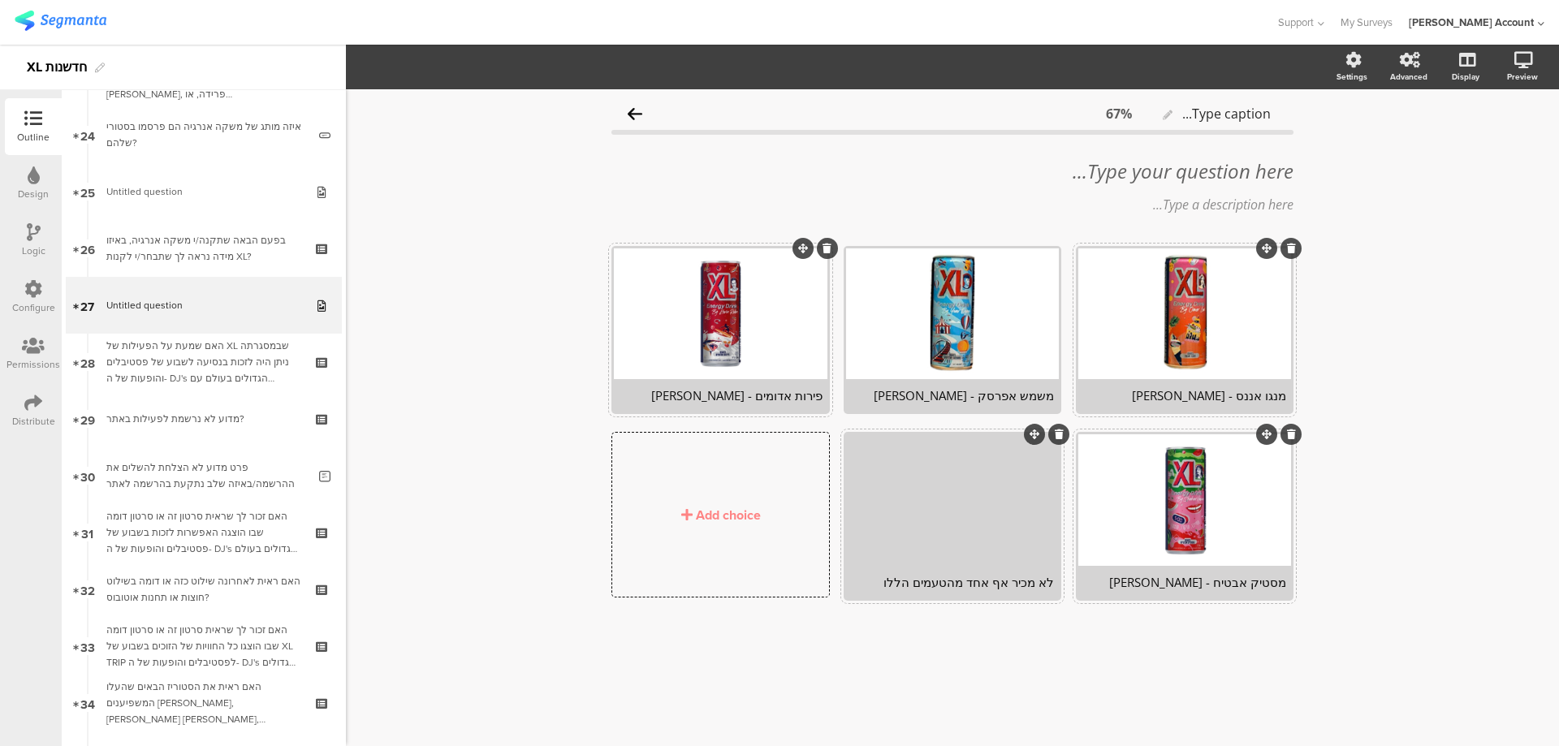
click at [970, 511] on div at bounding box center [952, 499] width 213 height 131
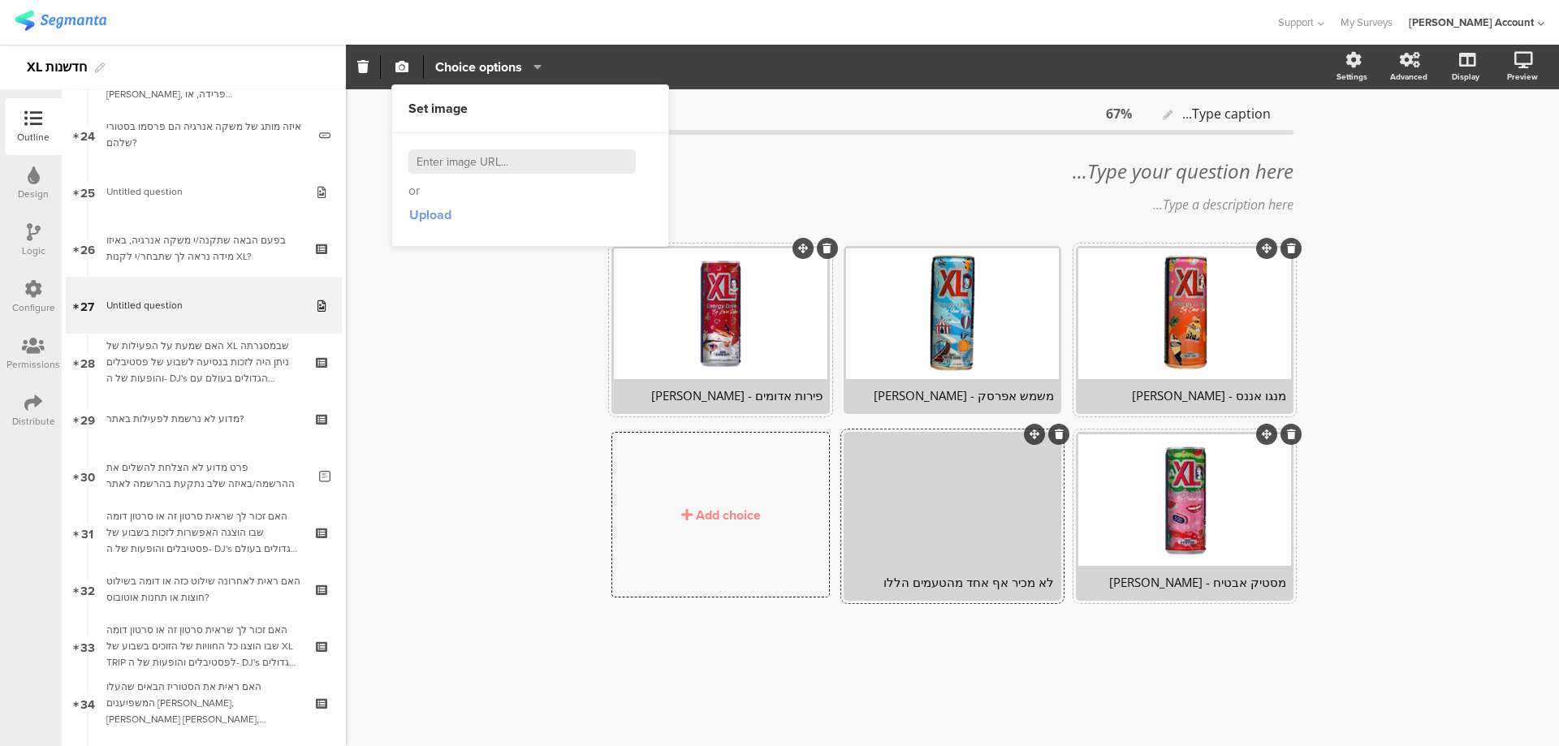
click at [439, 209] on span "Upload" at bounding box center [430, 214] width 42 height 19
click at [959, 581] on div "לא מכיר אף אחד מהטעמים הללו" at bounding box center [952, 582] width 203 height 16
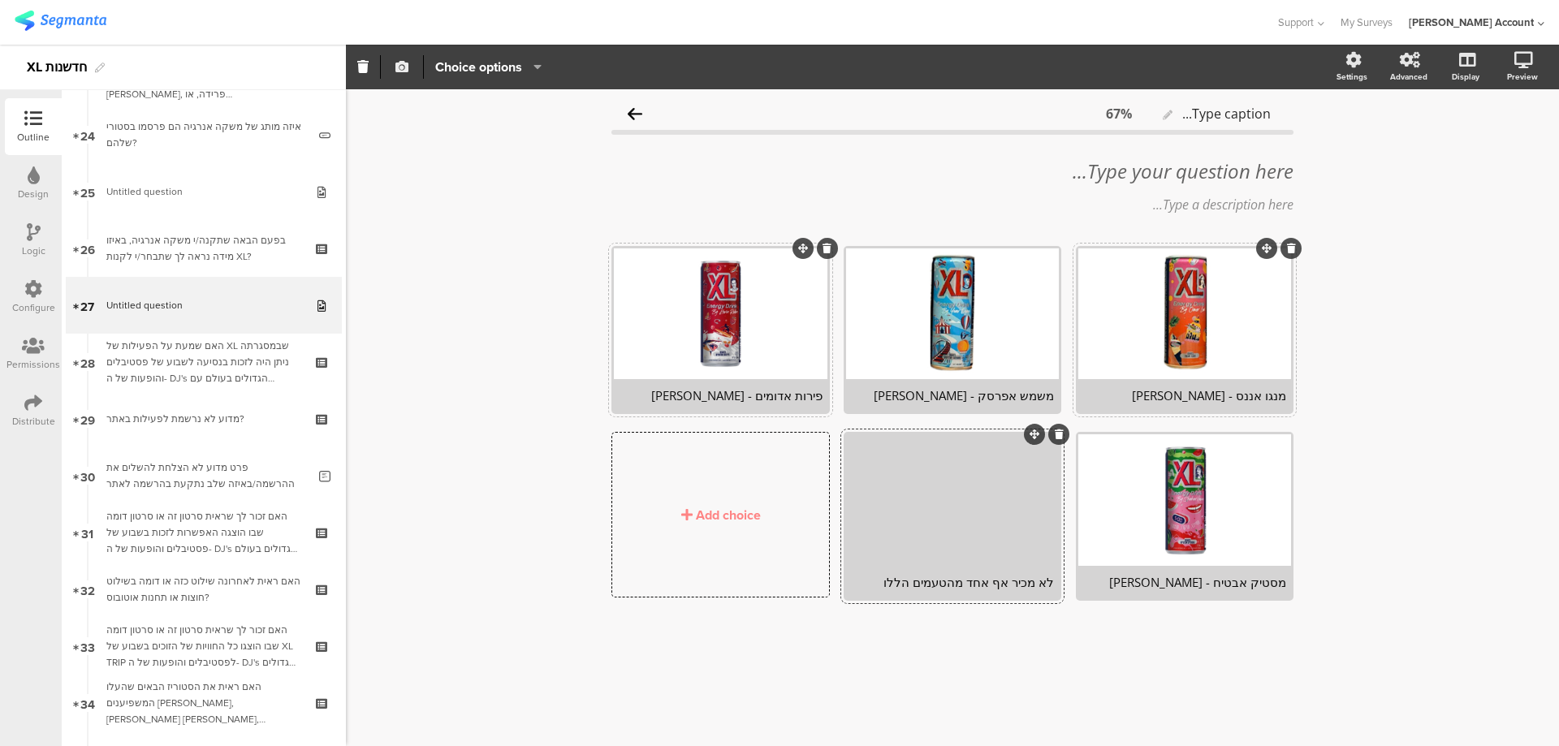
click at [404, 62] on icon "button" at bounding box center [401, 66] width 13 height 13
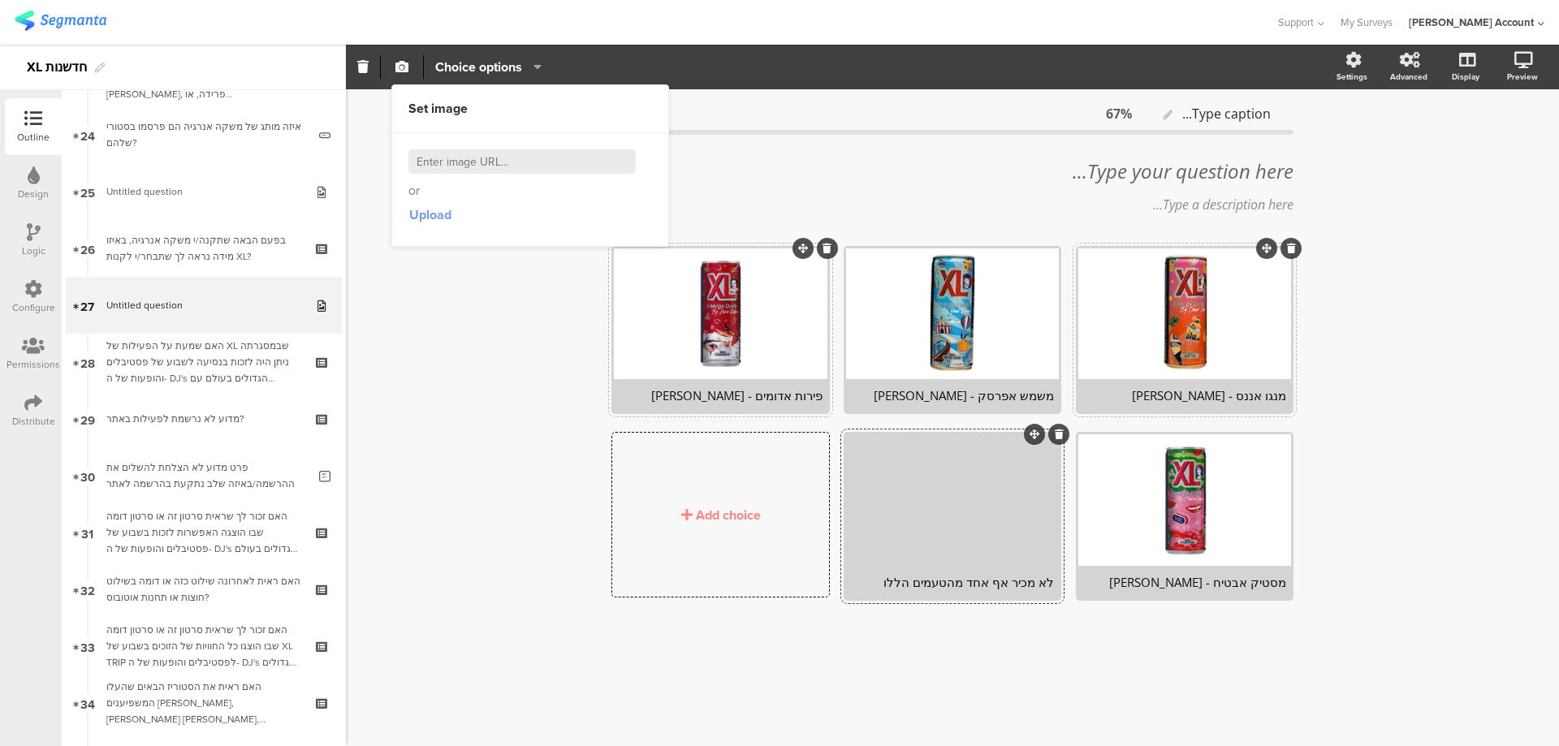
click at [422, 214] on span "Upload" at bounding box center [430, 214] width 42 height 19
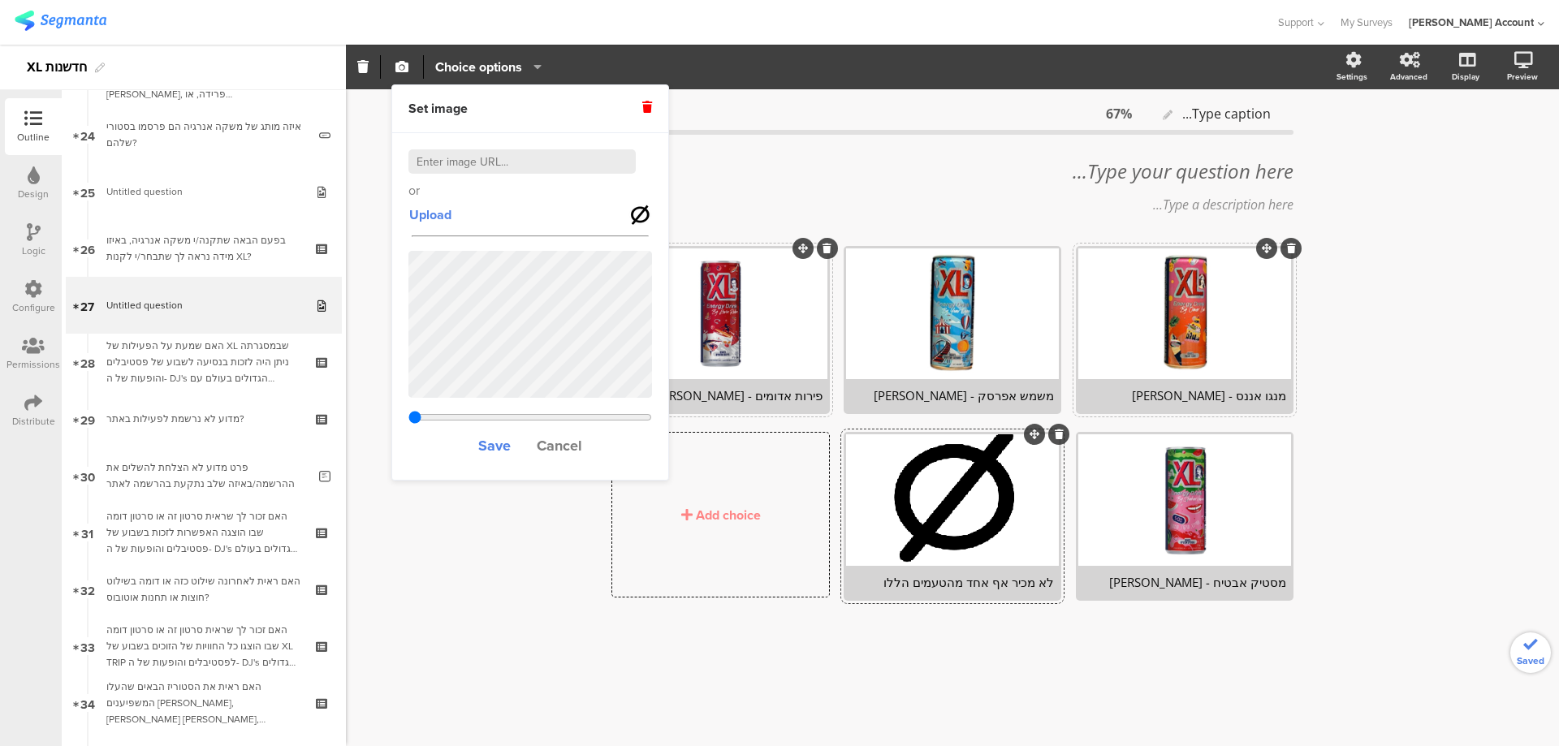
type input "1.53823076923077"
click at [491, 442] on span "Save" at bounding box center [494, 445] width 32 height 21
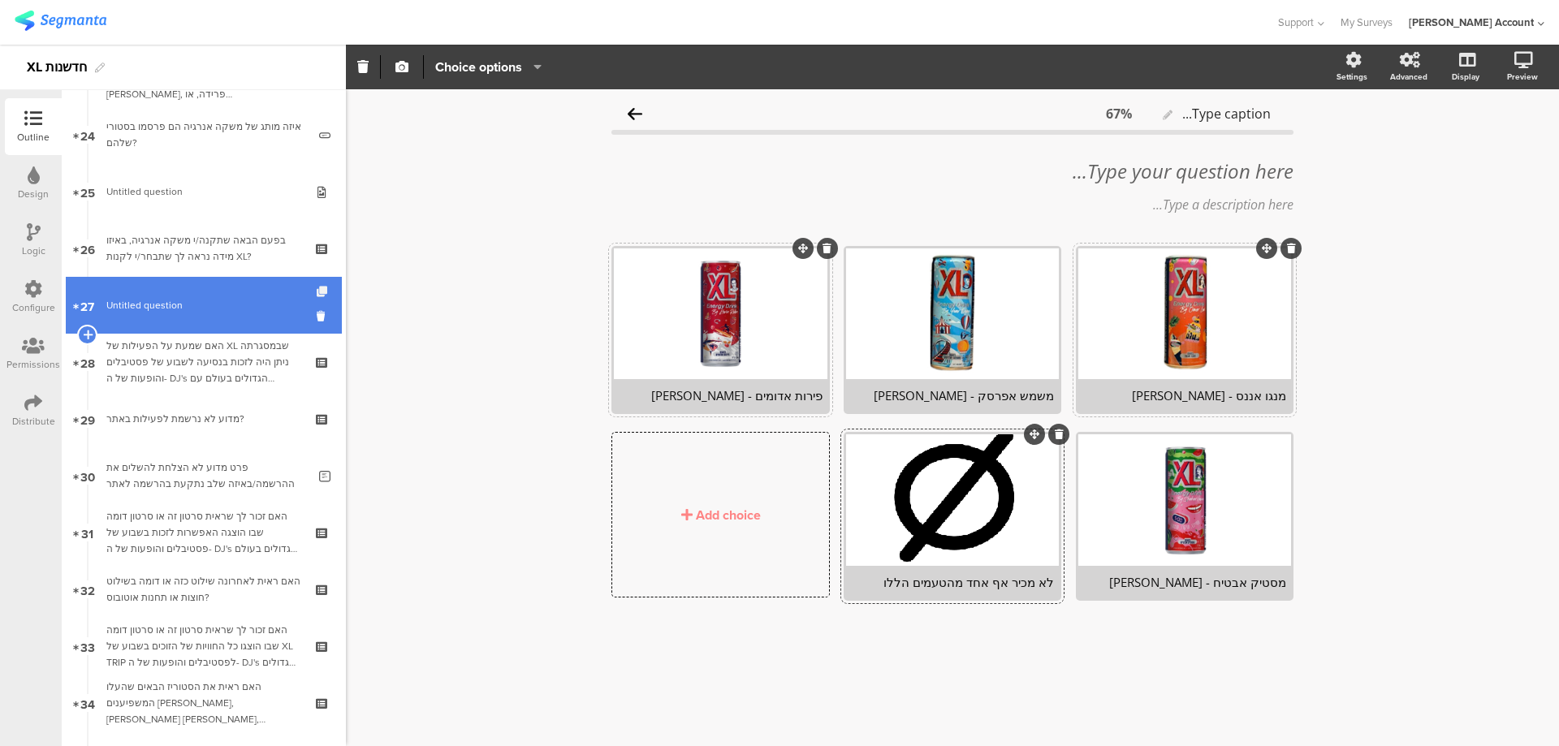
click at [317, 288] on icon at bounding box center [324, 292] width 14 height 11
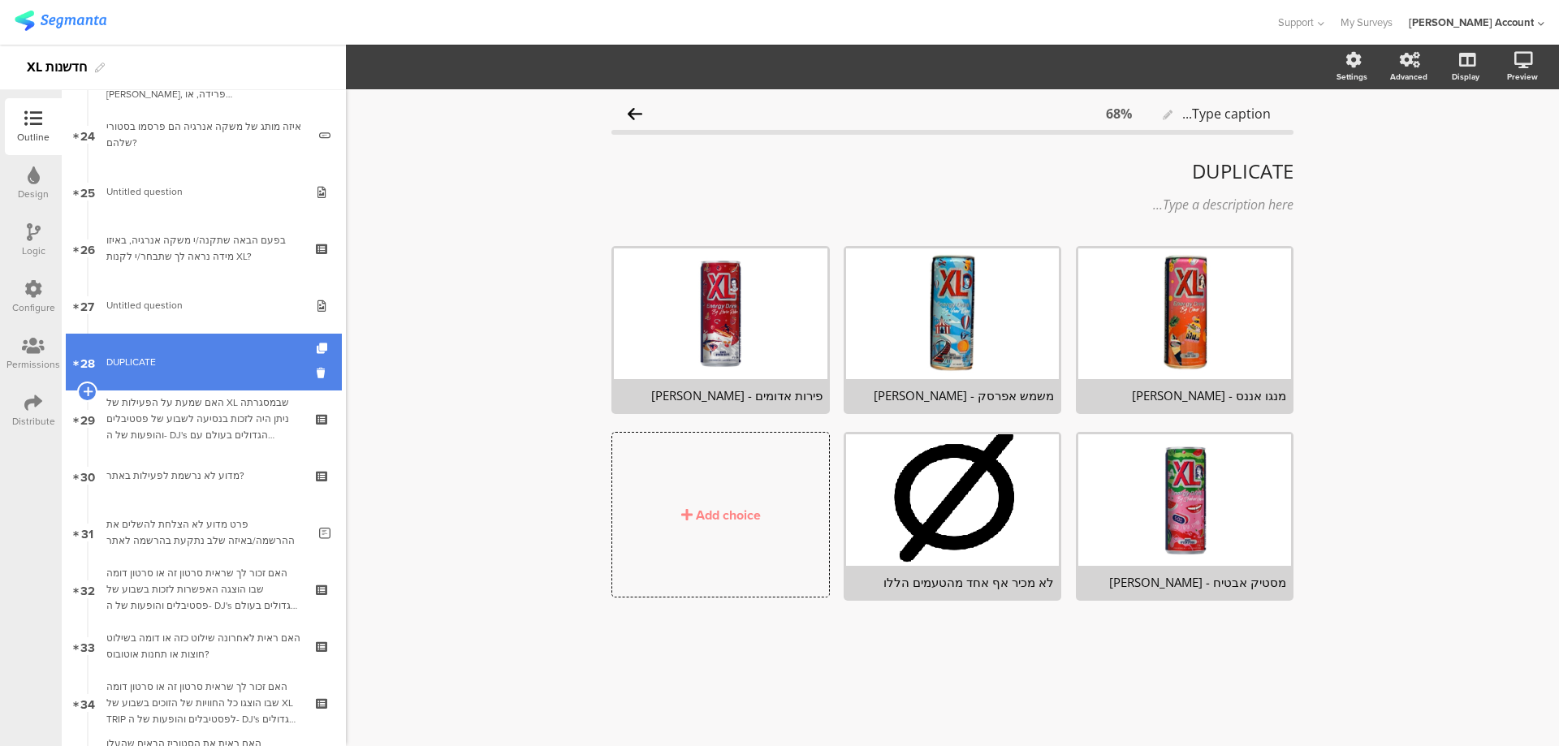
click at [243, 356] on div "DUPLICATE" at bounding box center [203, 362] width 194 height 16
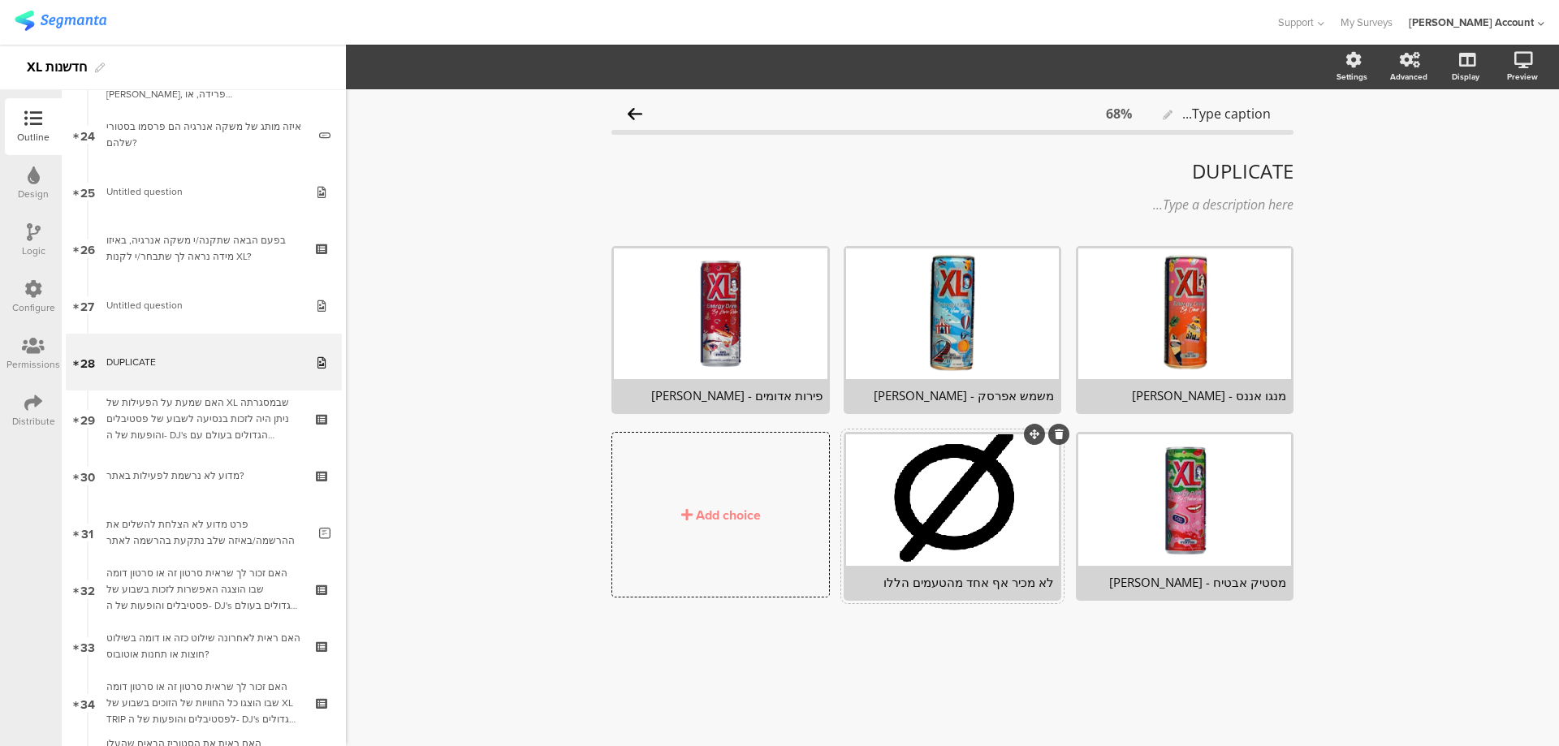
click at [979, 577] on div "לא מכיר אף אחד מהטעמים הללו" at bounding box center [952, 582] width 203 height 16
click at [959, 577] on div "לא מכיר אף אחד מהטעמים הללו" at bounding box center [952, 582] width 203 height 16
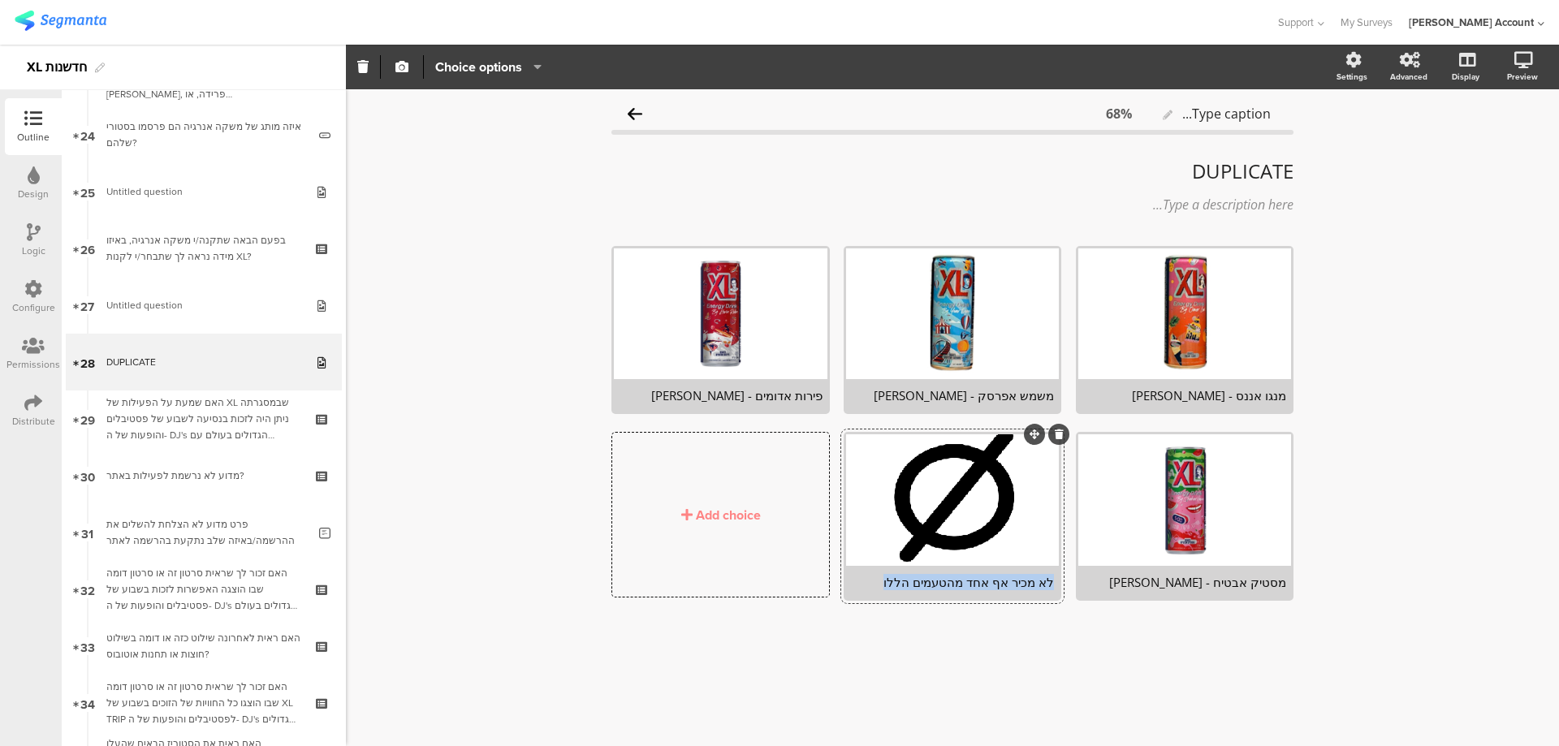
click at [959, 577] on div "לא מכיר אף אחד מהטעמים הללו" at bounding box center [952, 582] width 203 height 16
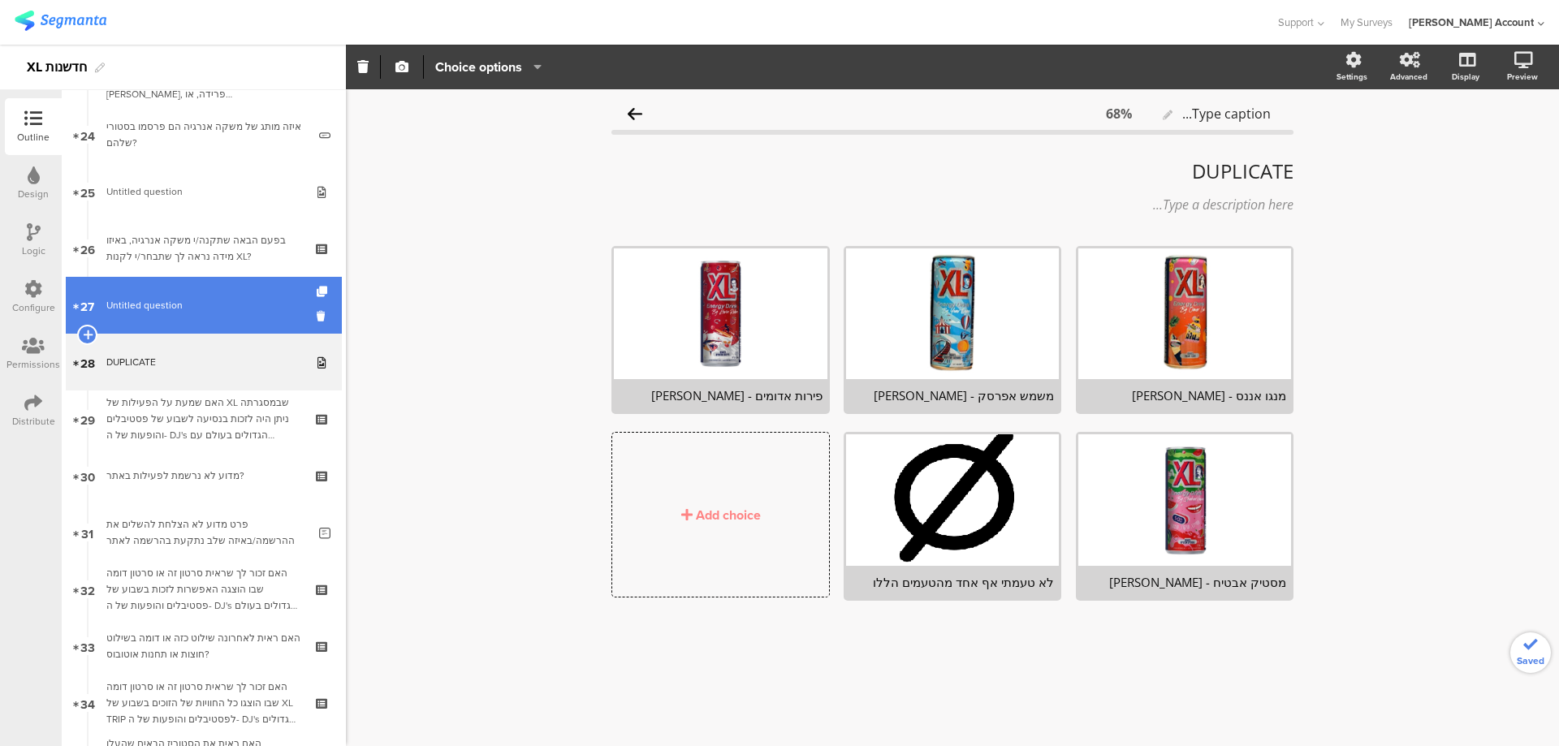
drag, startPoint x: 417, startPoint y: 327, endPoint x: 309, endPoint y: 314, distance: 108.8
click at [417, 327] on div "Type caption... 68% DUPLICATE DUPLICATE Type a description here..." at bounding box center [952, 417] width 1213 height 657
click at [164, 296] on link "27 [PERSON_NAME] question" at bounding box center [204, 305] width 276 height 57
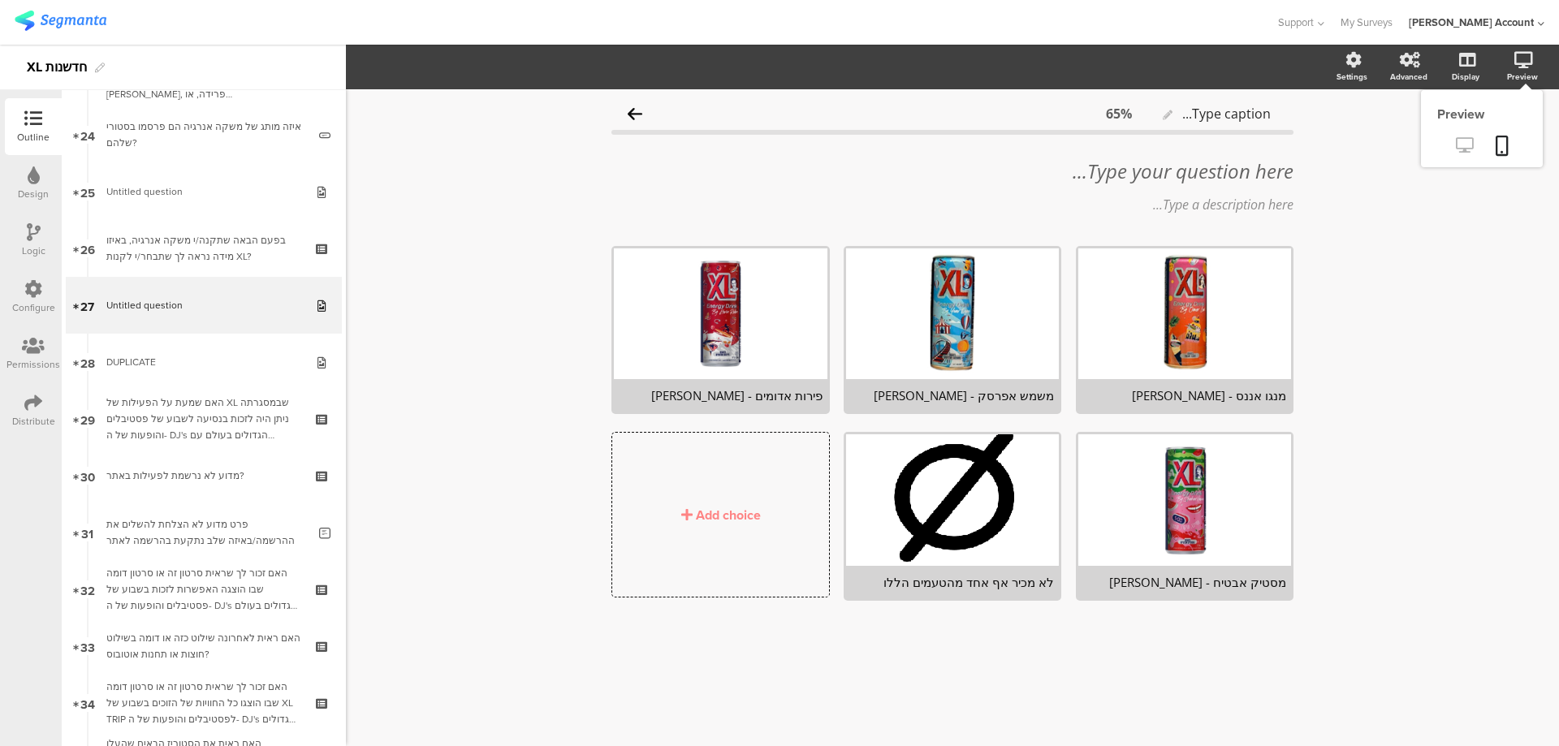
click at [1467, 146] on icon at bounding box center [1464, 144] width 17 height 15
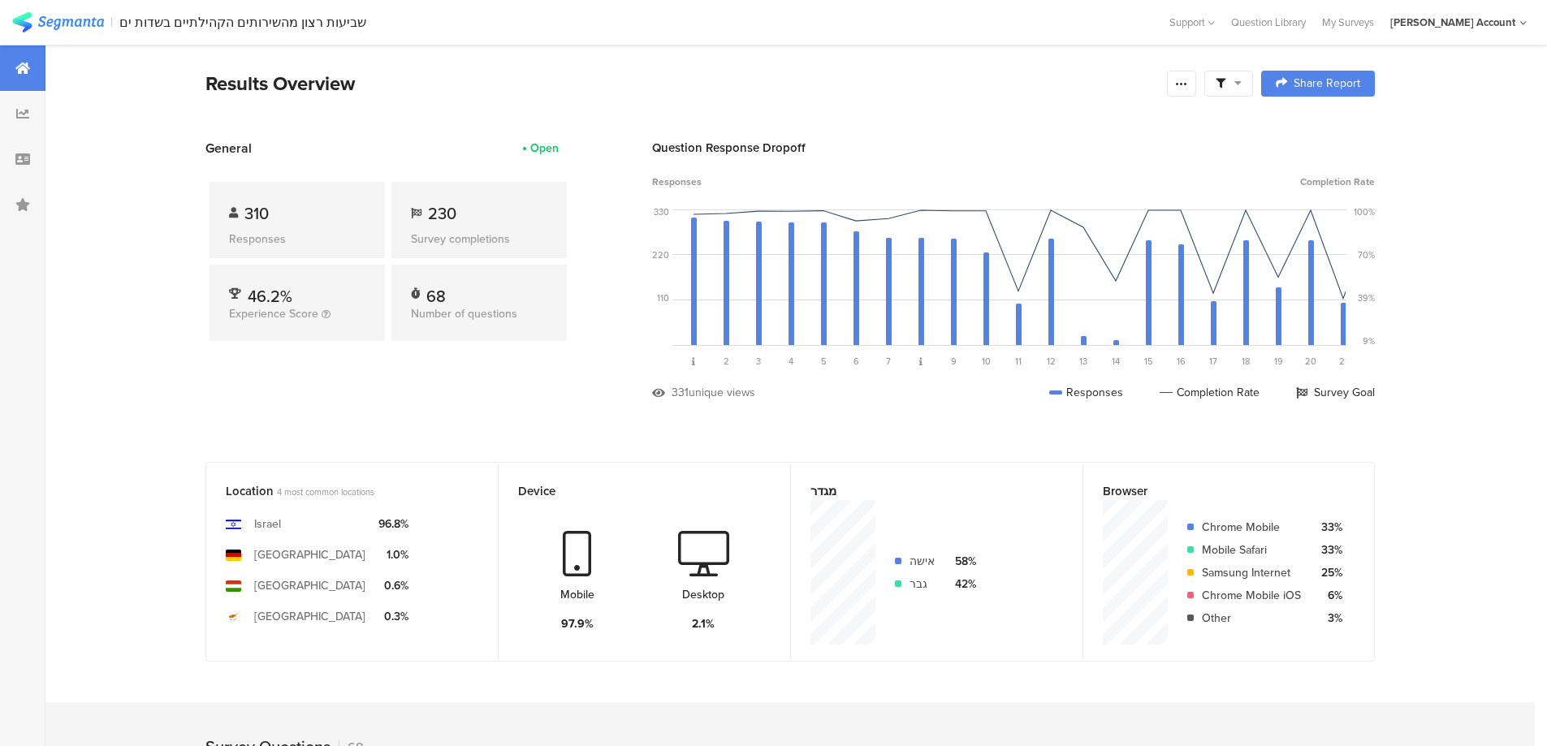
click at [1225, 82] on icon at bounding box center [1221, 84] width 10 height 10
click at [1319, 128] on span at bounding box center [1311, 129] width 24 height 13
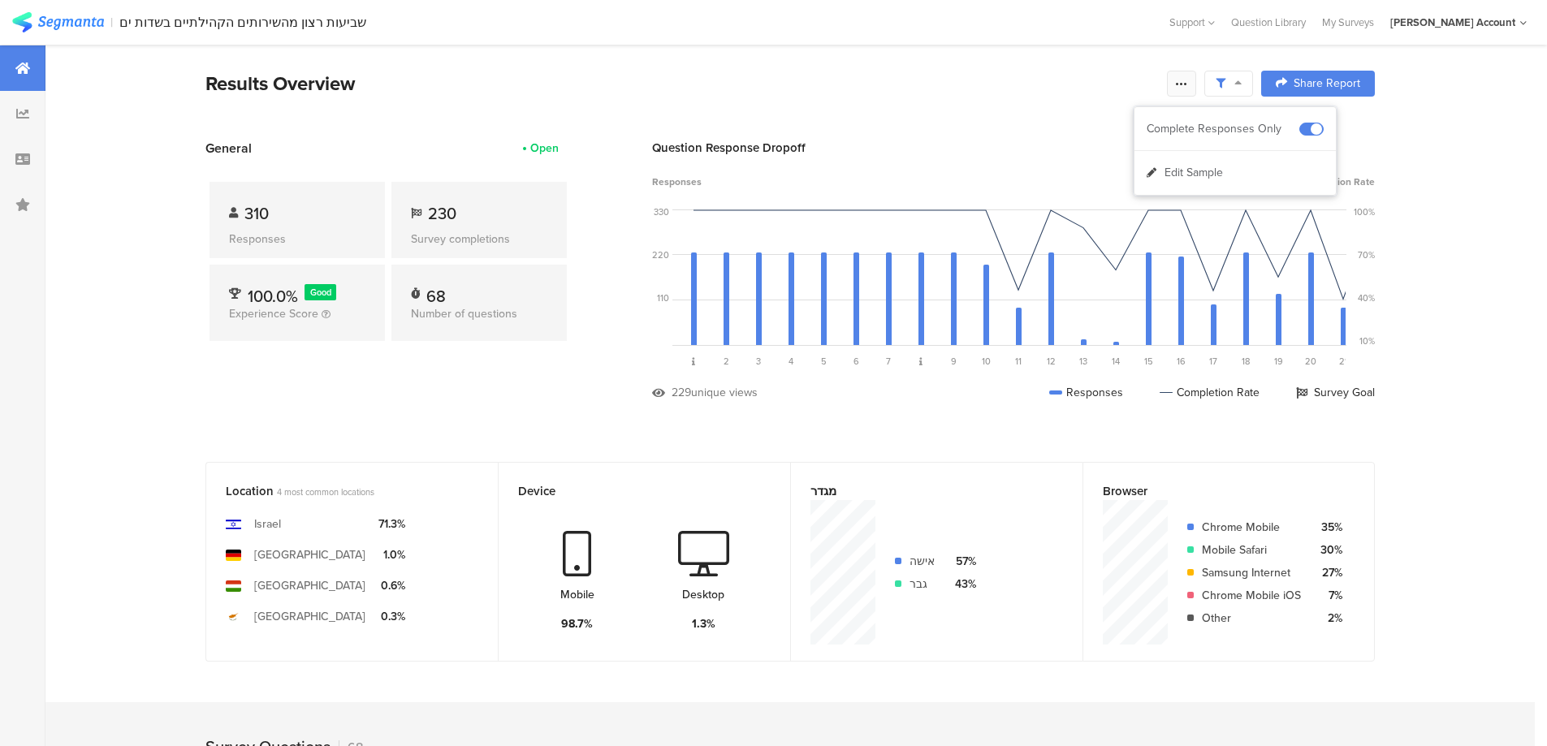
click at [1188, 85] on icon at bounding box center [1181, 83] width 13 height 13
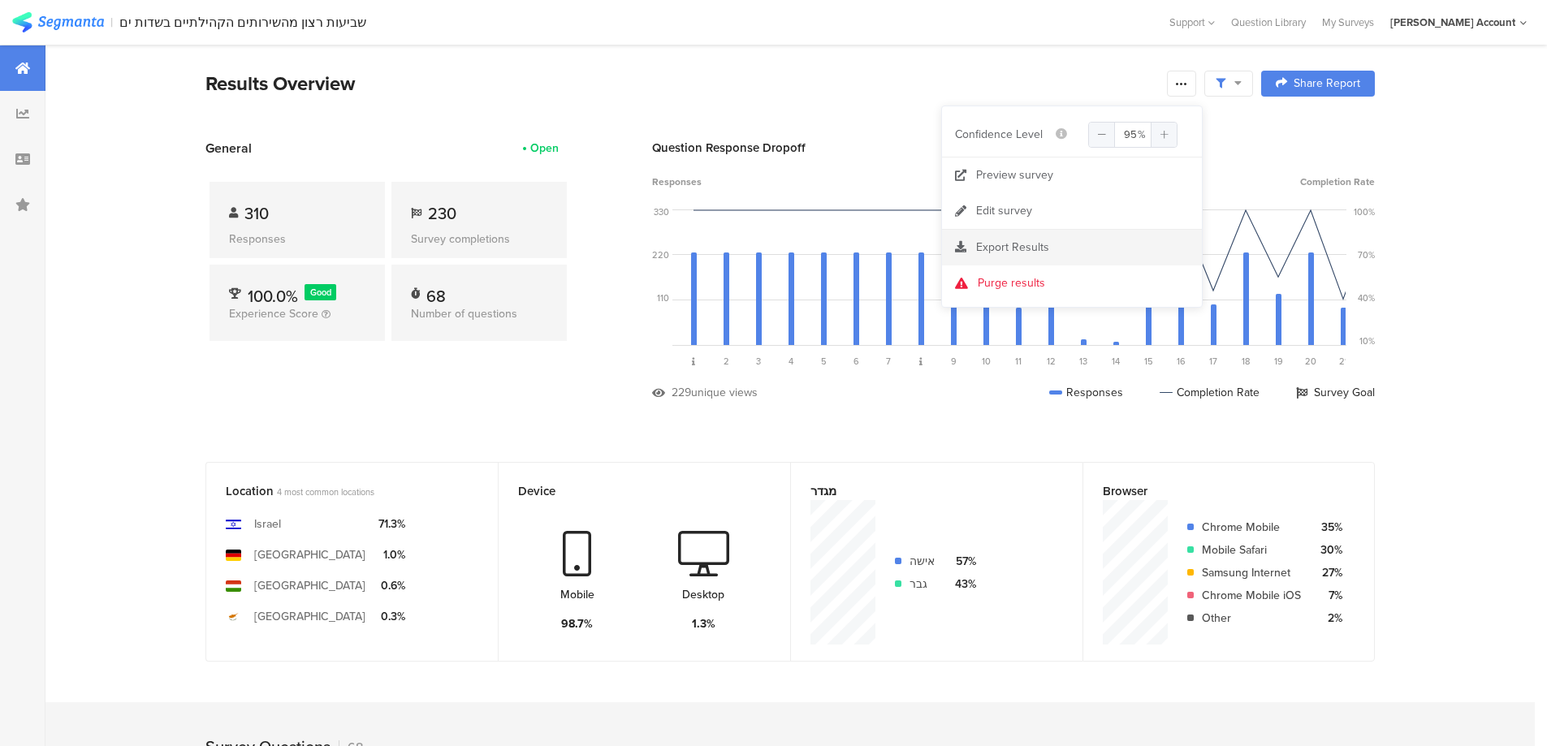
click at [1039, 246] on span "Export Results" at bounding box center [1012, 247] width 73 height 17
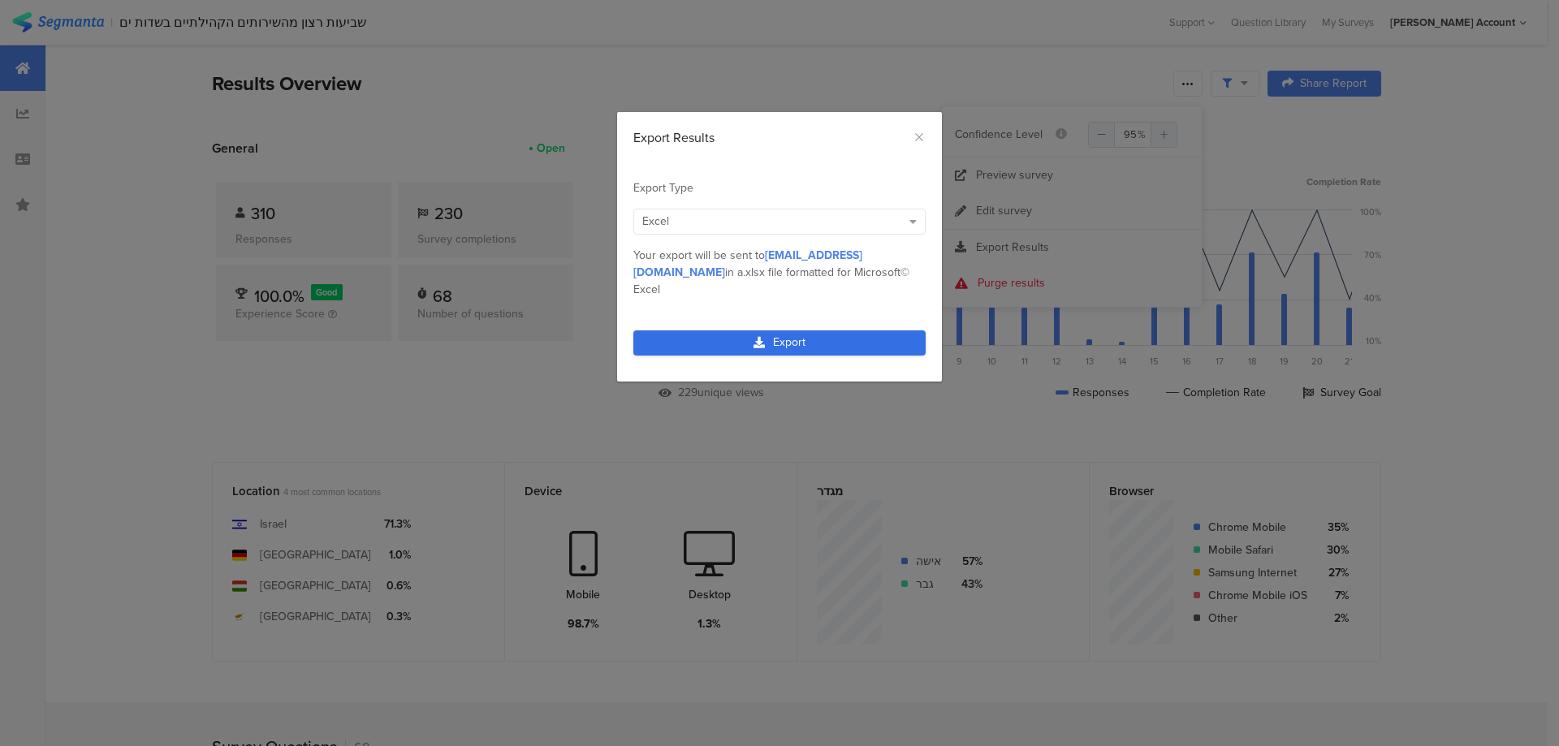
click at [759, 337] on icon "dialog" at bounding box center [759, 342] width 11 height 11
